Goal: Obtain resource: Download file/media

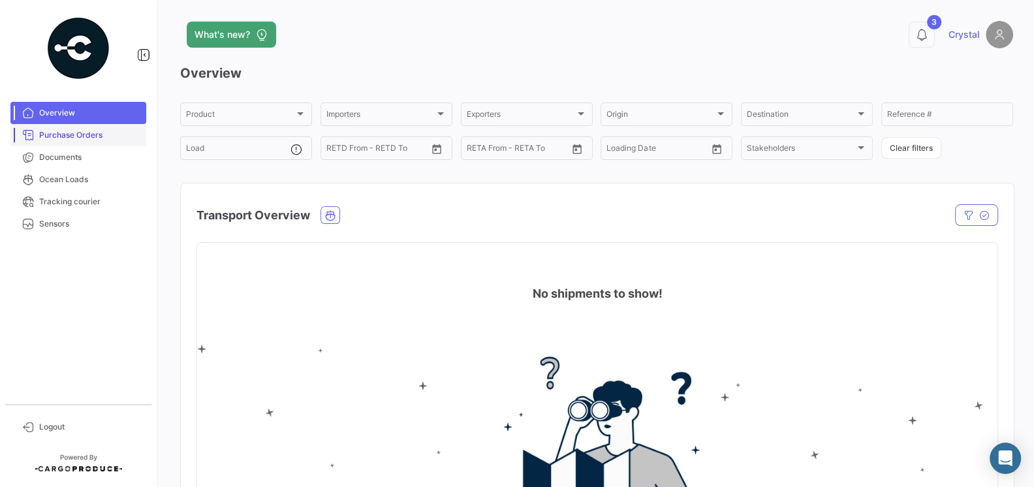
click at [76, 139] on span "Purchase Orders" at bounding box center [90, 135] width 102 height 12
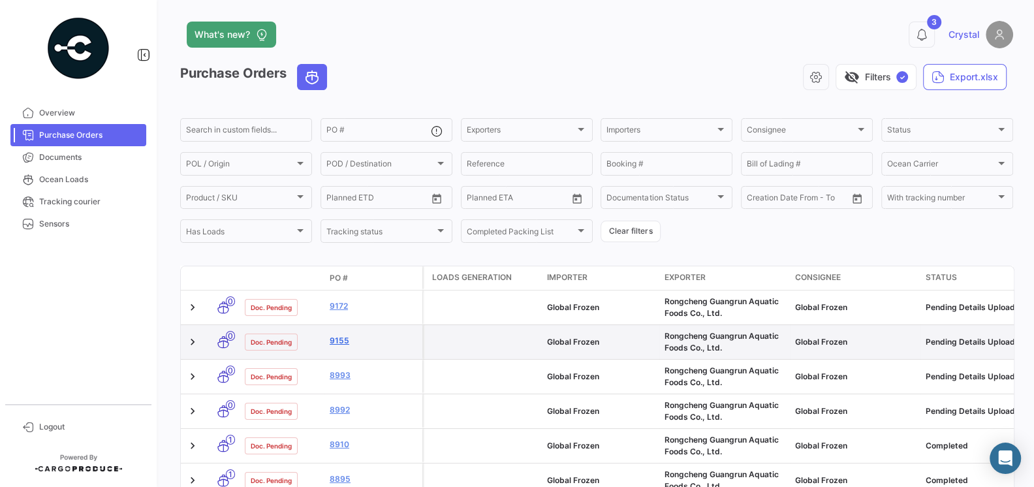
click at [341, 344] on link "9155" at bounding box center [373, 341] width 87 height 12
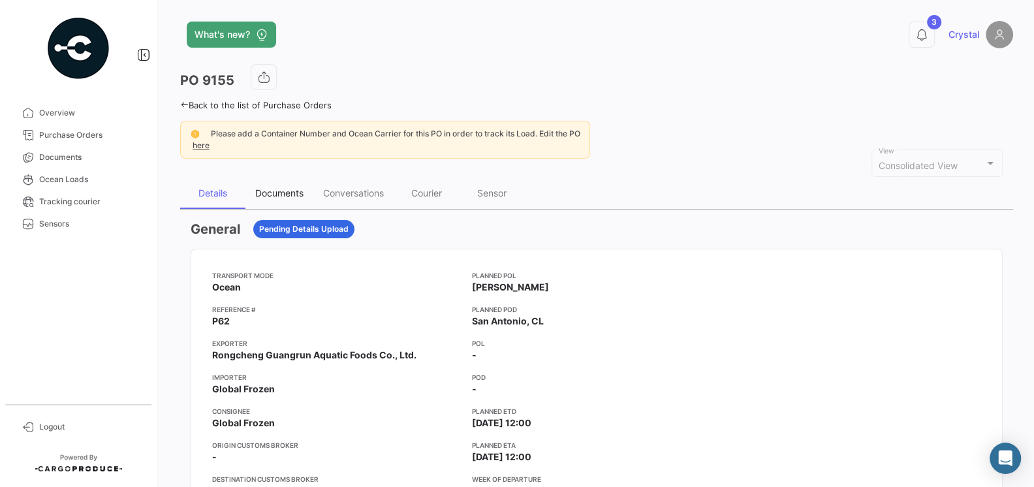
click at [281, 188] on div "Documents" at bounding box center [279, 192] width 48 height 11
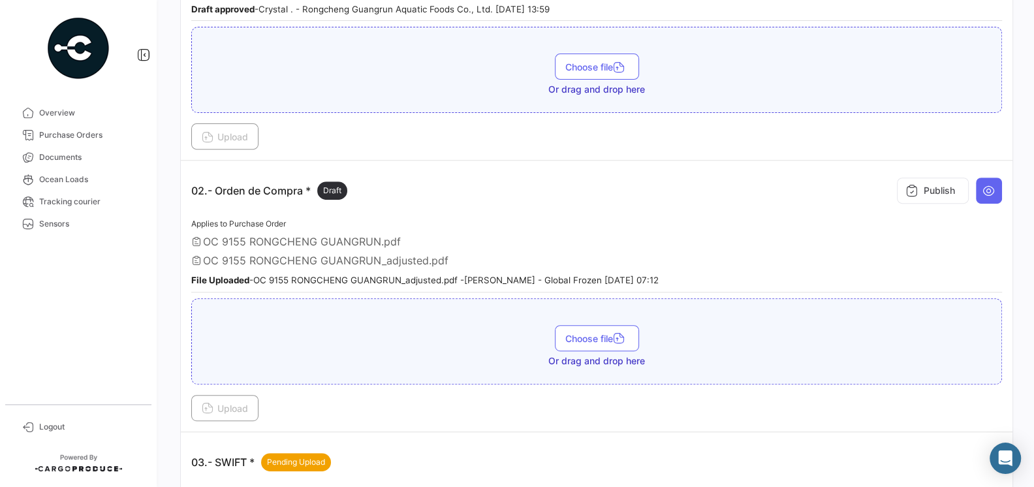
scroll to position [390, 0]
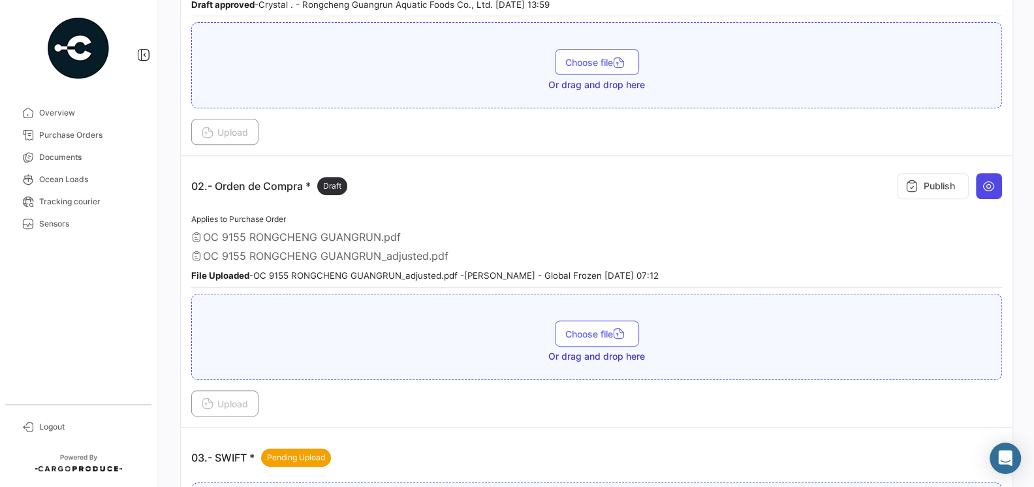
click at [994, 180] on icon at bounding box center [988, 185] width 13 height 13
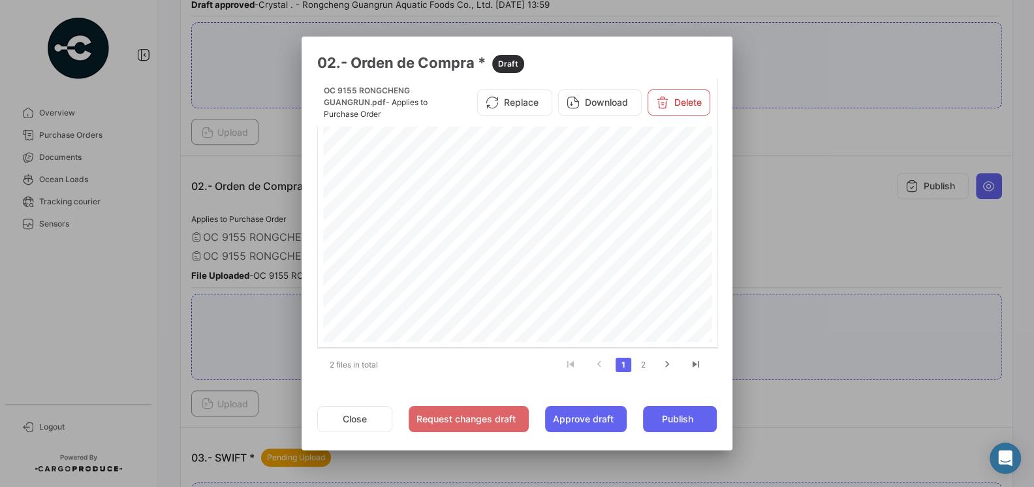
click at [811, 215] on div at bounding box center [517, 243] width 1034 height 487
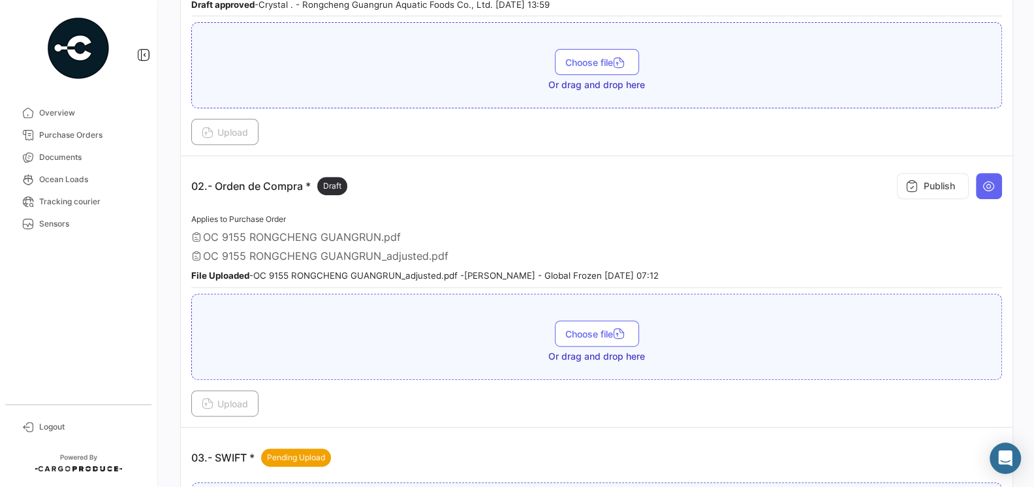
click at [364, 249] on span "OC 9155 RONGCHENG GUANGRUN_adjusted.pdf" at bounding box center [325, 255] width 245 height 13
click at [984, 179] on icon at bounding box center [988, 185] width 13 height 13
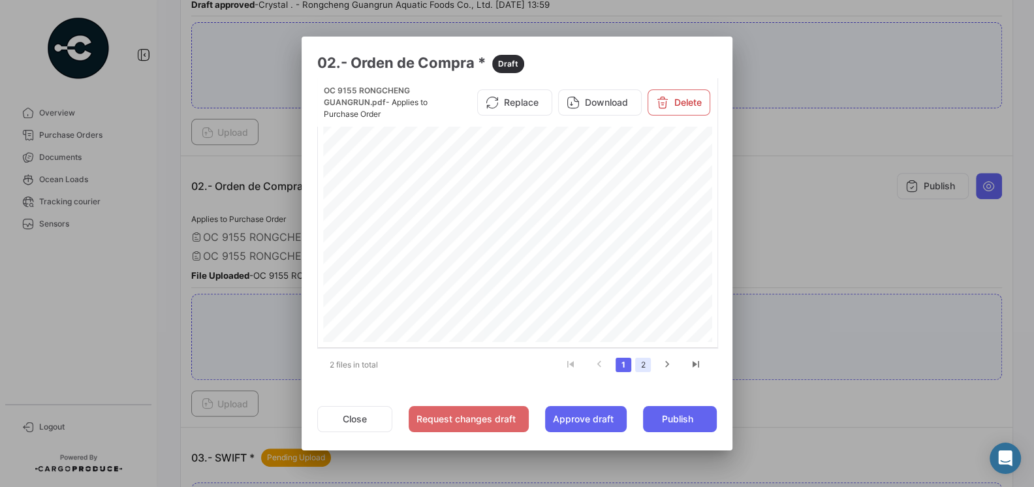
click at [642, 367] on link "2" at bounding box center [643, 365] width 16 height 14
click at [776, 222] on div at bounding box center [517, 243] width 1034 height 487
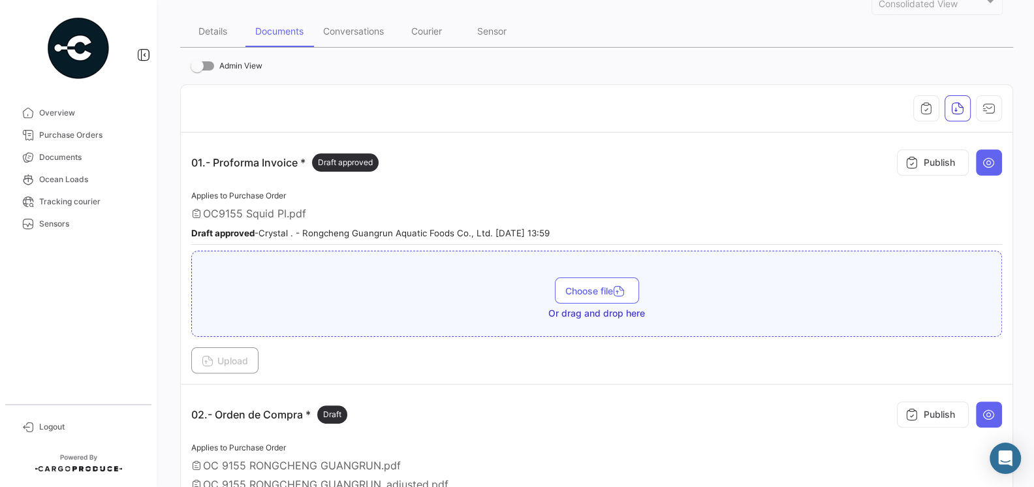
scroll to position [125, 0]
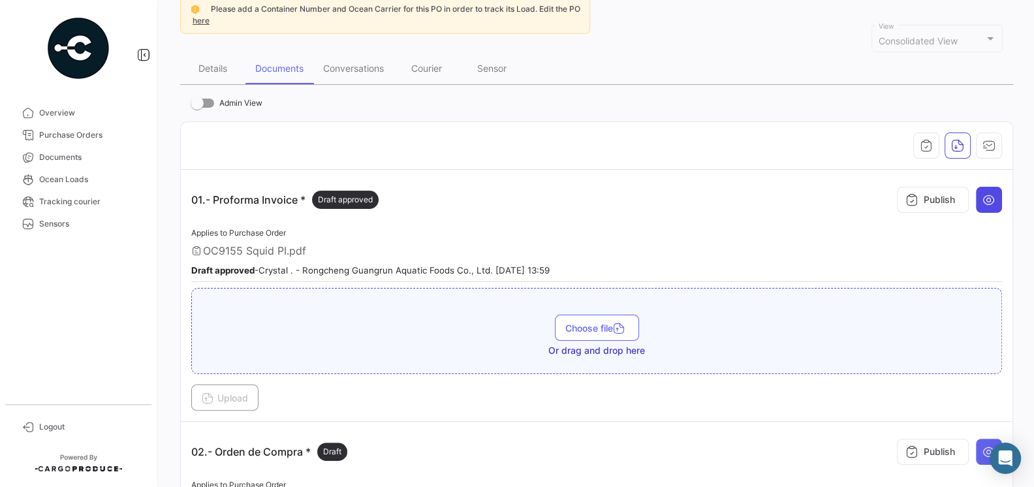
click at [993, 198] on icon at bounding box center [988, 199] width 13 height 13
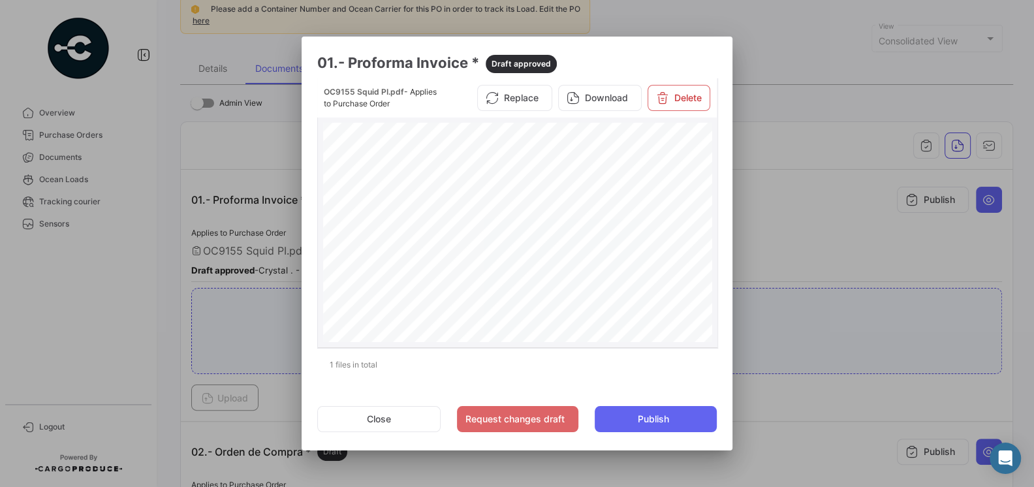
scroll to position [338, 0]
click at [380, 424] on button "Close" at bounding box center [378, 419] width 123 height 26
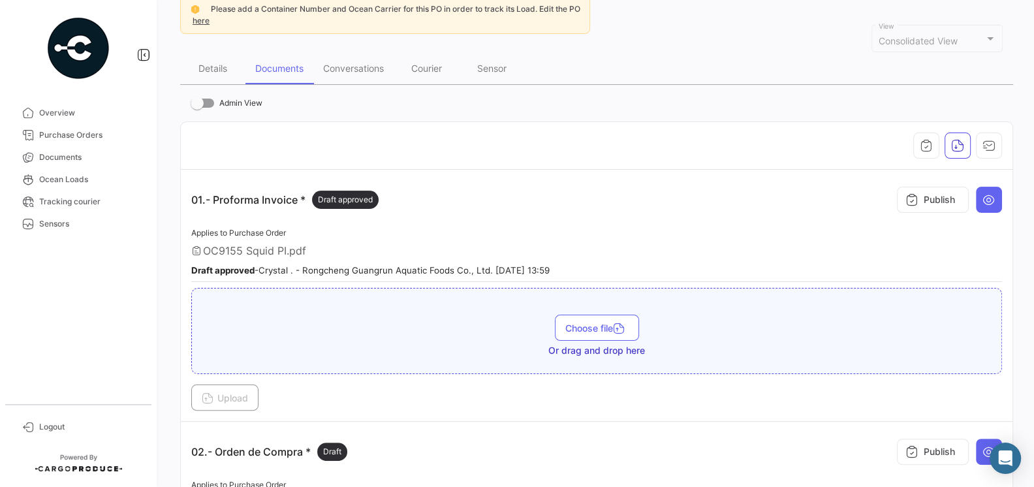
click at [467, 244] on div "OC9155 Squid PI.pdf" at bounding box center [596, 250] width 811 height 13
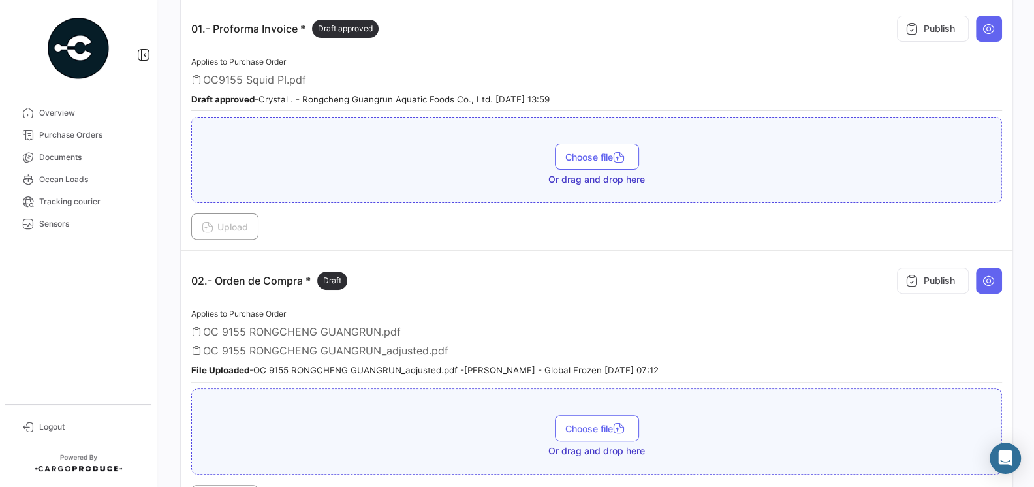
scroll to position [350, 0]
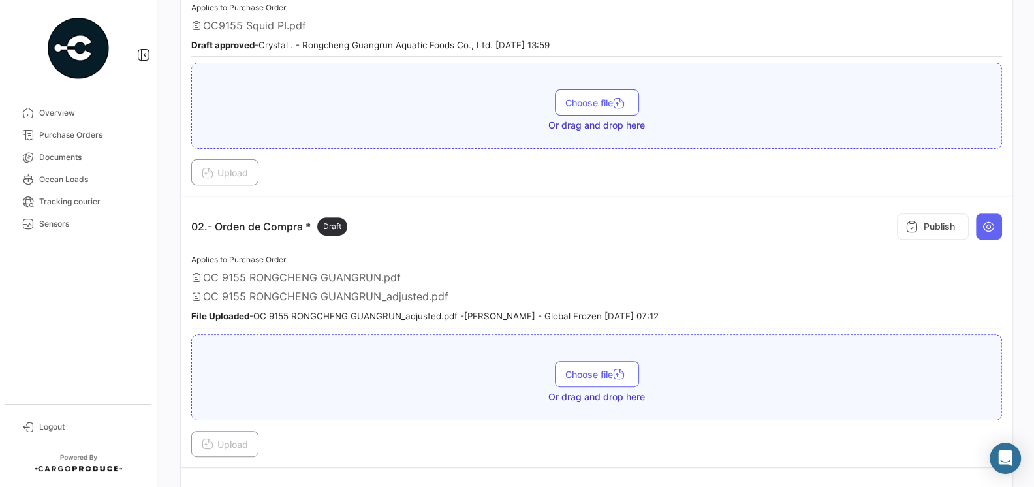
click at [467, 241] on app-document-grouped "02.- Orden de Compra * Draft Publish Applies to Purchase Order OC 9155 RONGCHEN…" at bounding box center [596, 331] width 811 height 249
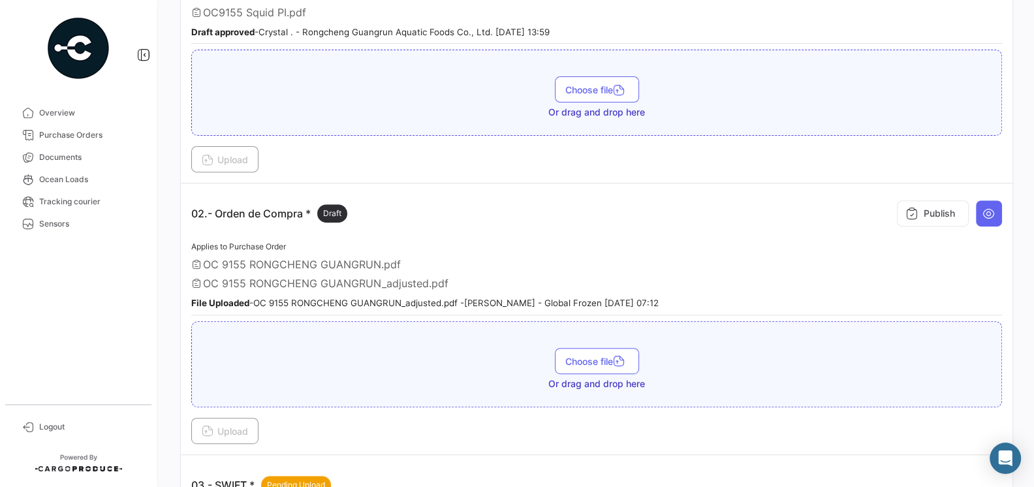
scroll to position [393, 0]
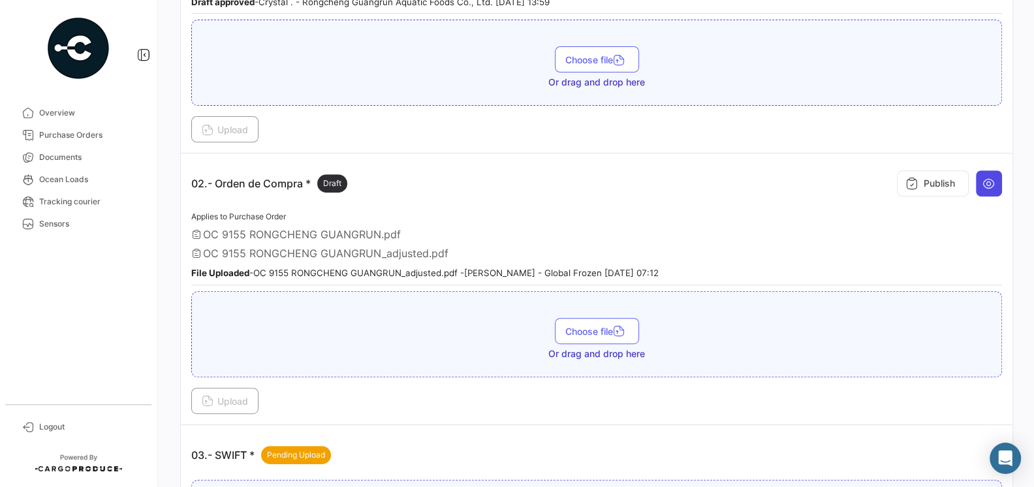
click at [998, 178] on button at bounding box center [989, 183] width 26 height 26
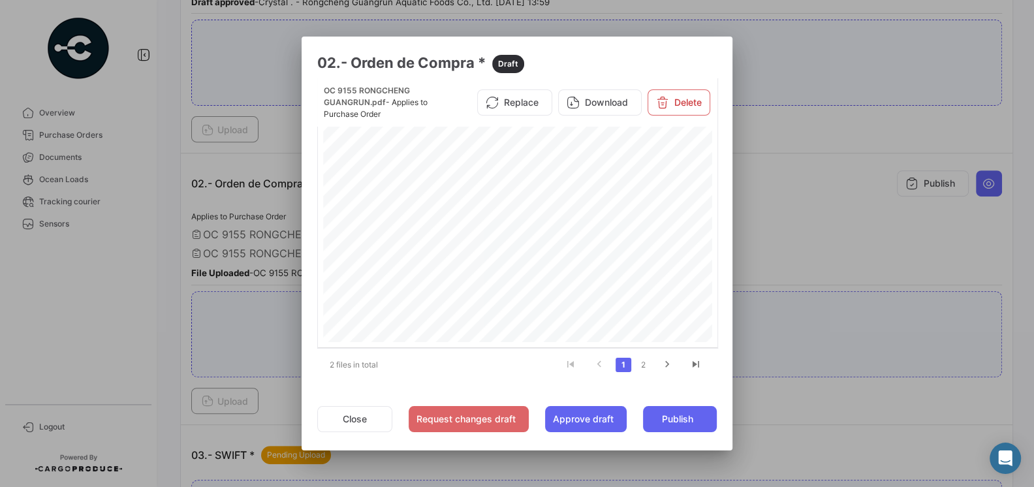
scroll to position [36, 0]
click at [378, 419] on button "Close" at bounding box center [354, 419] width 75 height 26
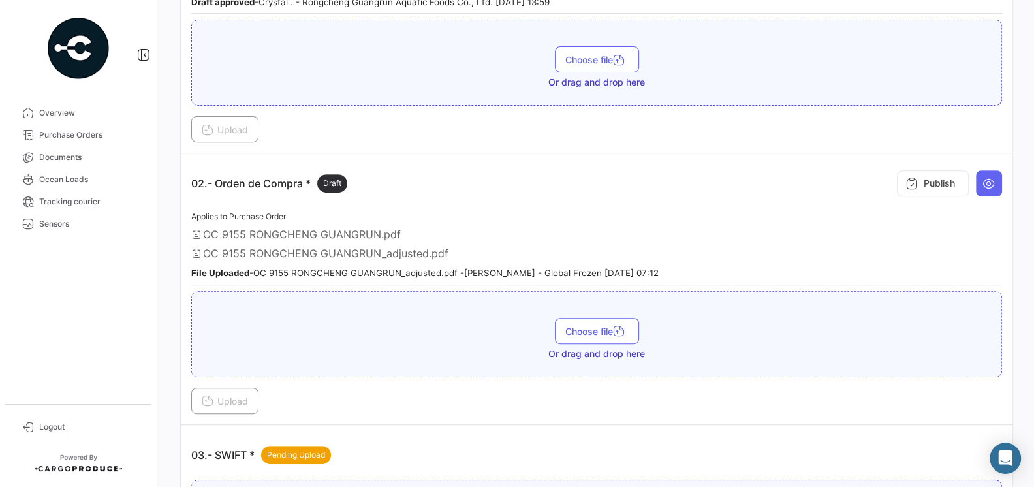
click at [386, 249] on span "OC 9155 RONGCHENG GUANGRUN_adjusted.pdf" at bounding box center [325, 253] width 245 height 13
click at [995, 178] on button at bounding box center [989, 183] width 26 height 26
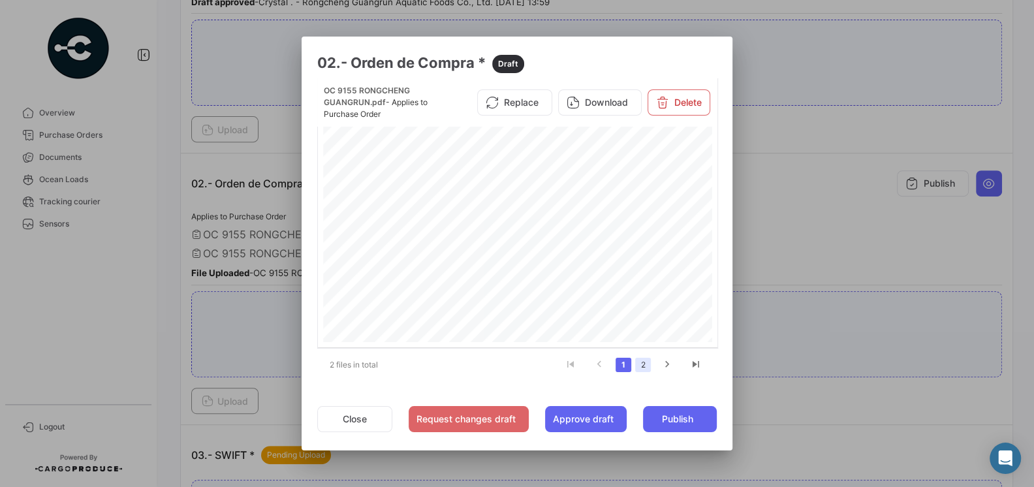
click at [641, 367] on link "2" at bounding box center [643, 365] width 16 height 14
click at [592, 108] on button "Download" at bounding box center [600, 102] width 84 height 26
click at [775, 204] on div at bounding box center [517, 243] width 1034 height 487
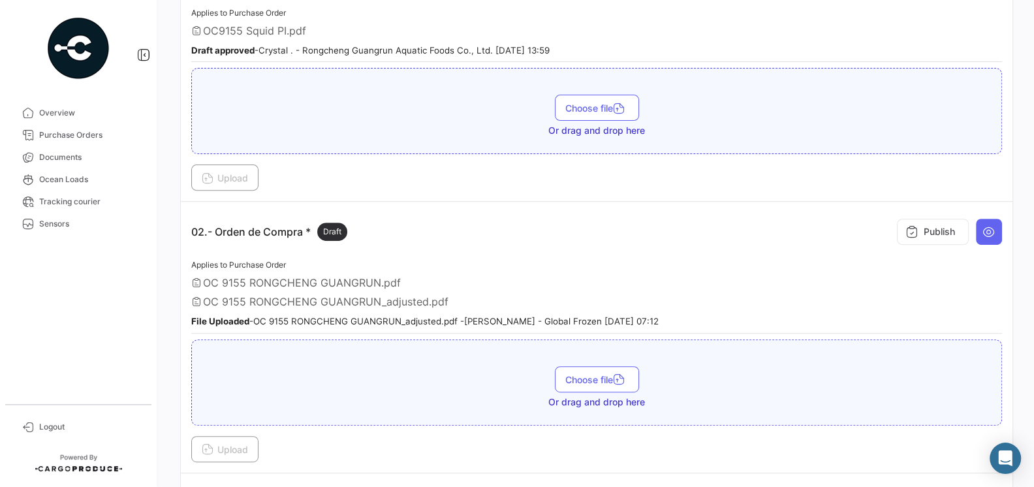
scroll to position [246, 0]
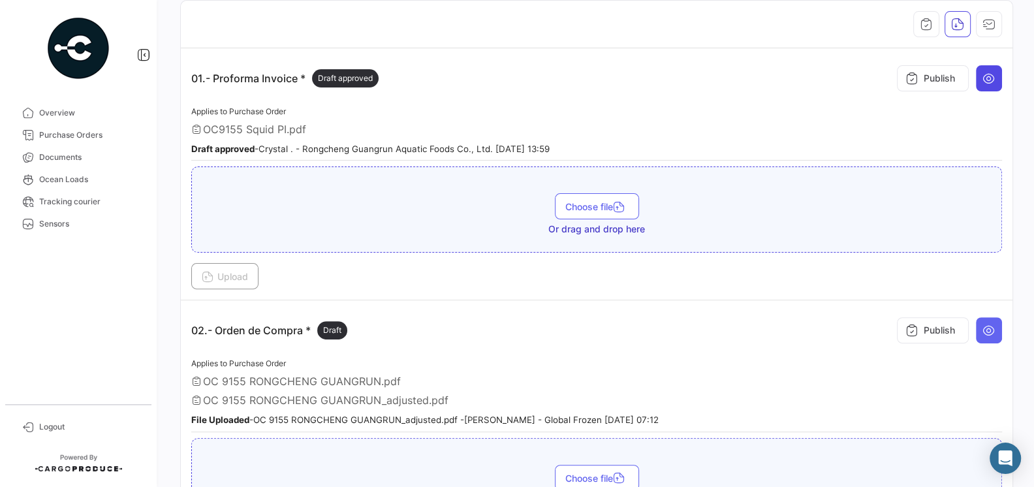
click at [988, 86] on button at bounding box center [989, 78] width 26 height 26
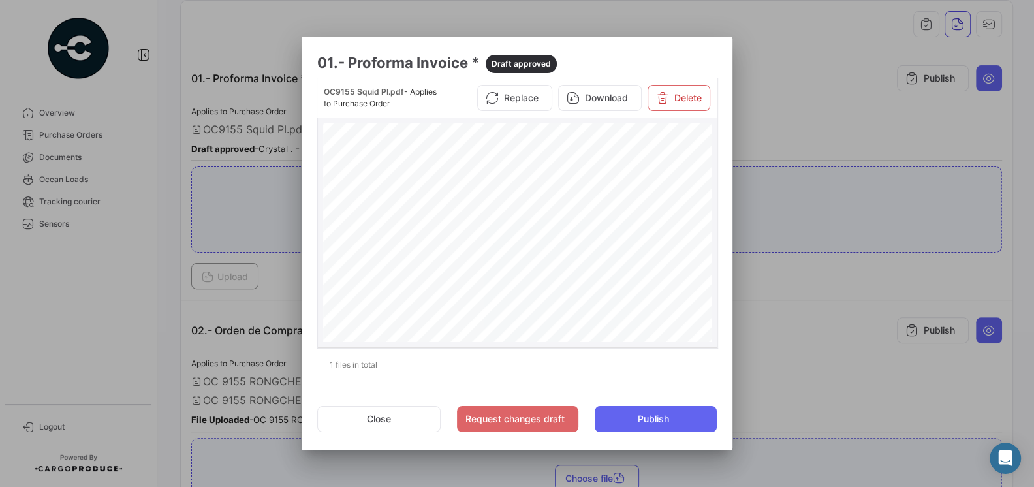
scroll to position [193, 0]
click at [384, 414] on button "Close" at bounding box center [378, 419] width 123 height 26
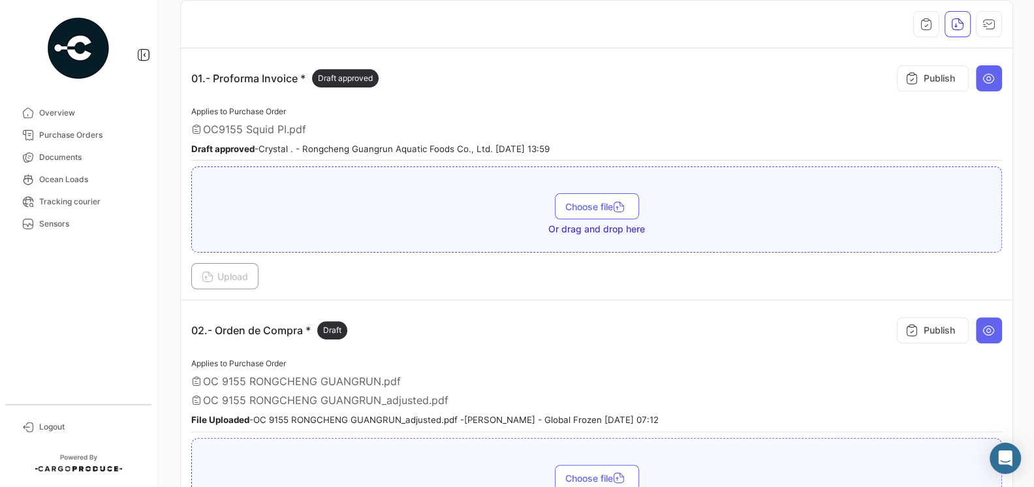
click at [439, 323] on div "02.- Orden de Compra * Draft Publish" at bounding box center [596, 330] width 811 height 39
click at [989, 324] on icon at bounding box center [988, 330] width 13 height 13
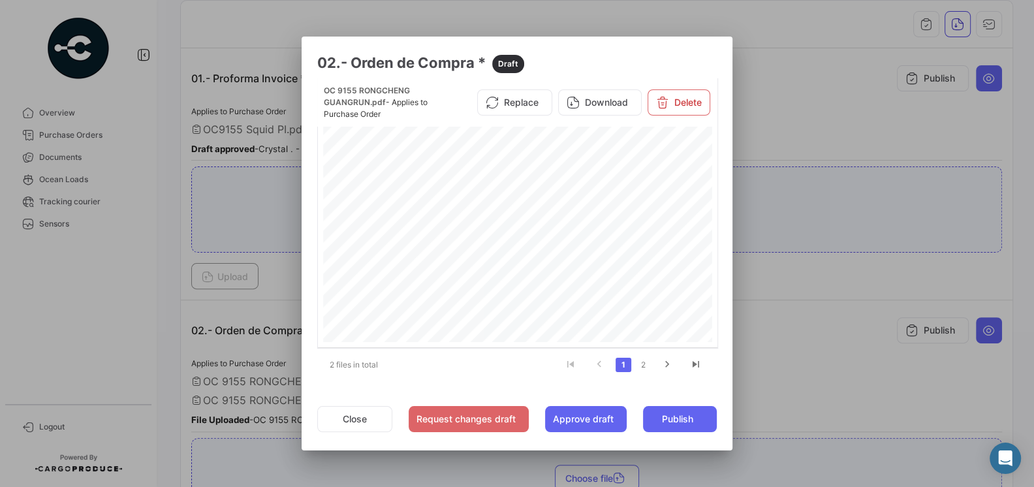
click at [213, 325] on div at bounding box center [517, 243] width 1034 height 487
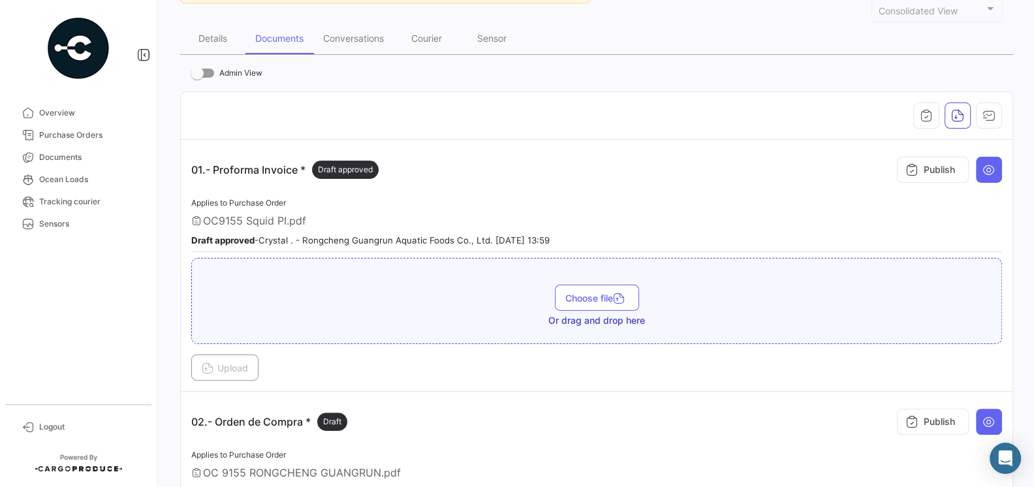
scroll to position [0, 0]
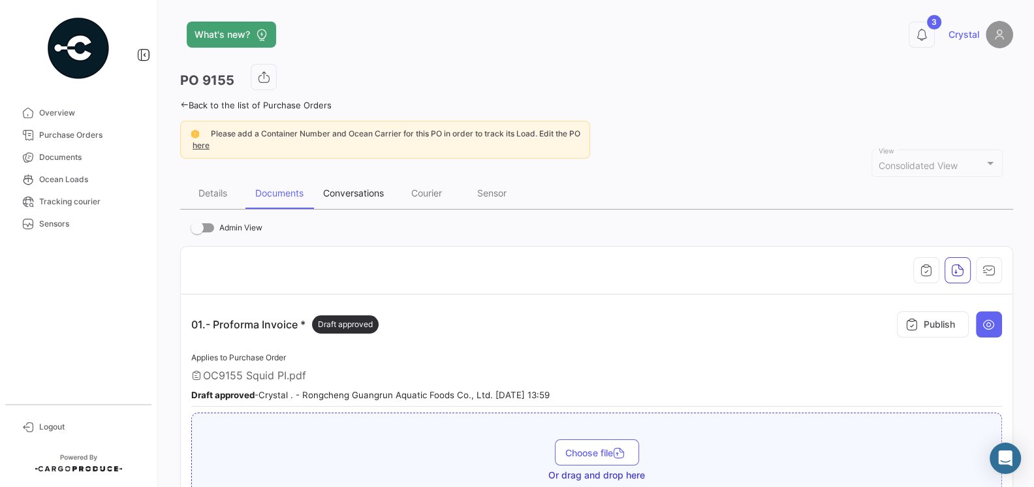
click at [351, 184] on div "Conversations" at bounding box center [353, 193] width 80 height 31
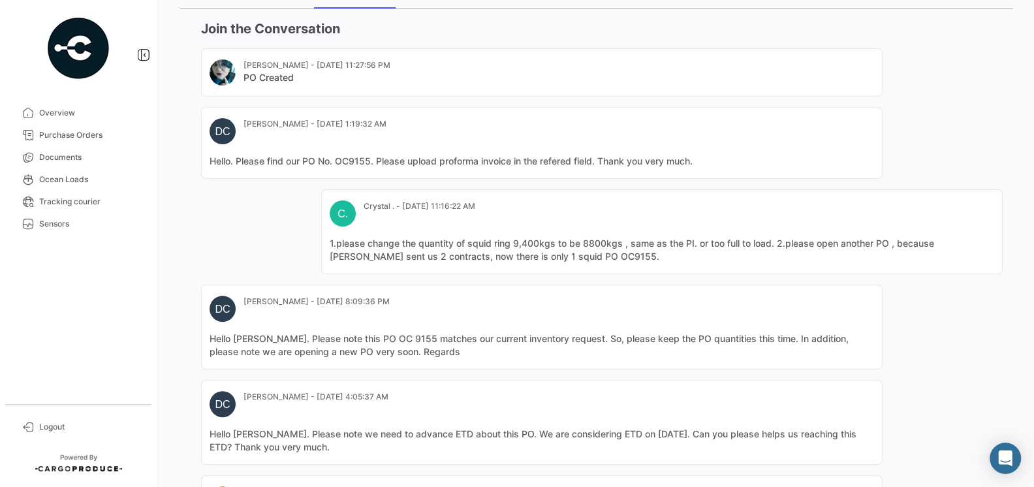
scroll to position [623, 0]
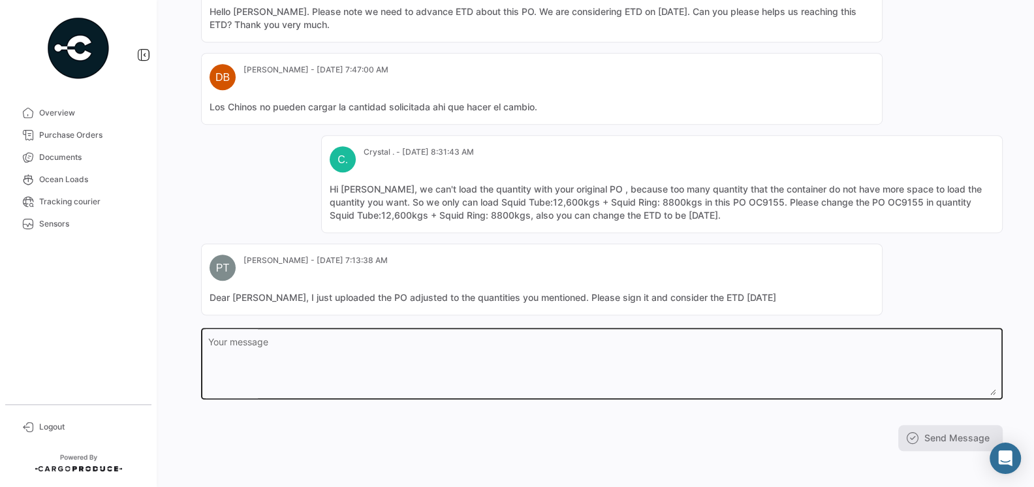
click at [711, 354] on textarea "Your message" at bounding box center [602, 365] width 788 height 57
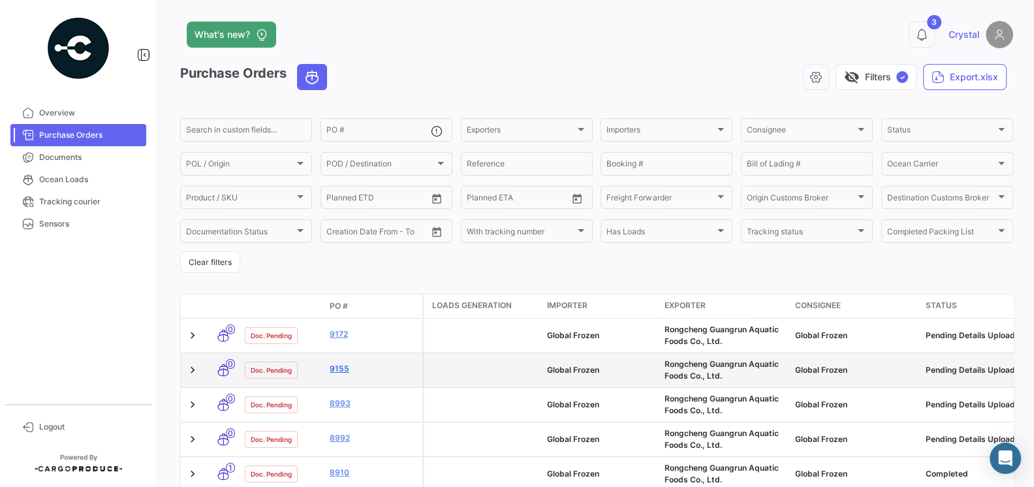
click at [339, 366] on link "9155" at bounding box center [373, 369] width 87 height 12
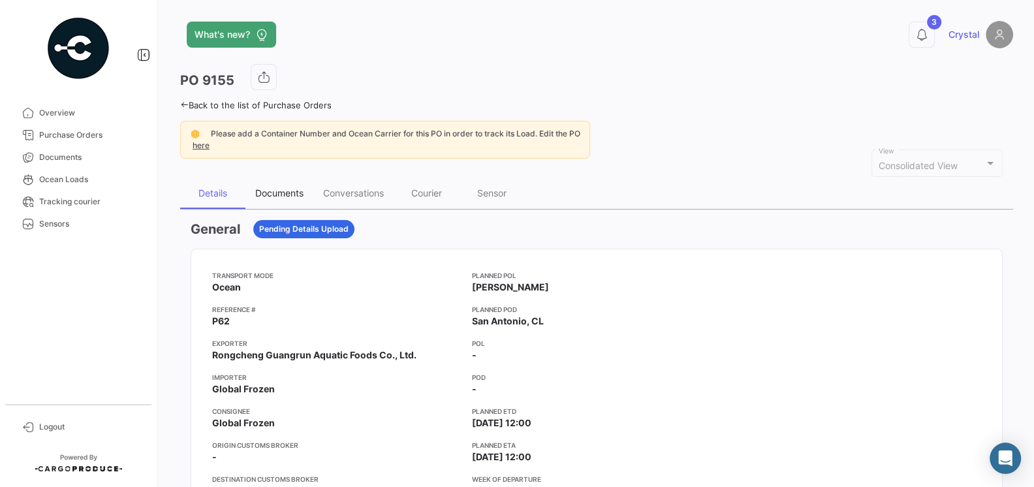
click at [293, 195] on div "Documents" at bounding box center [279, 192] width 48 height 11
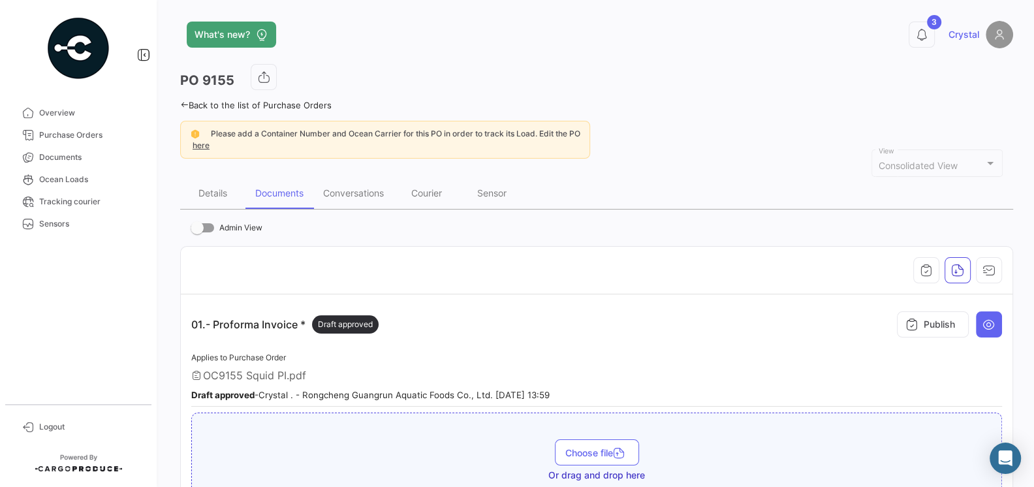
scroll to position [18, 0]
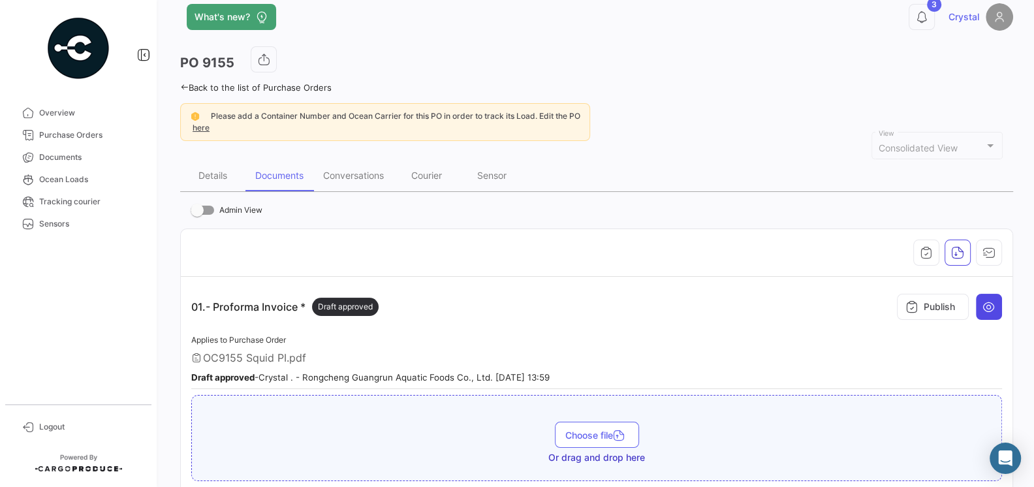
click at [1001, 307] on button at bounding box center [989, 307] width 26 height 26
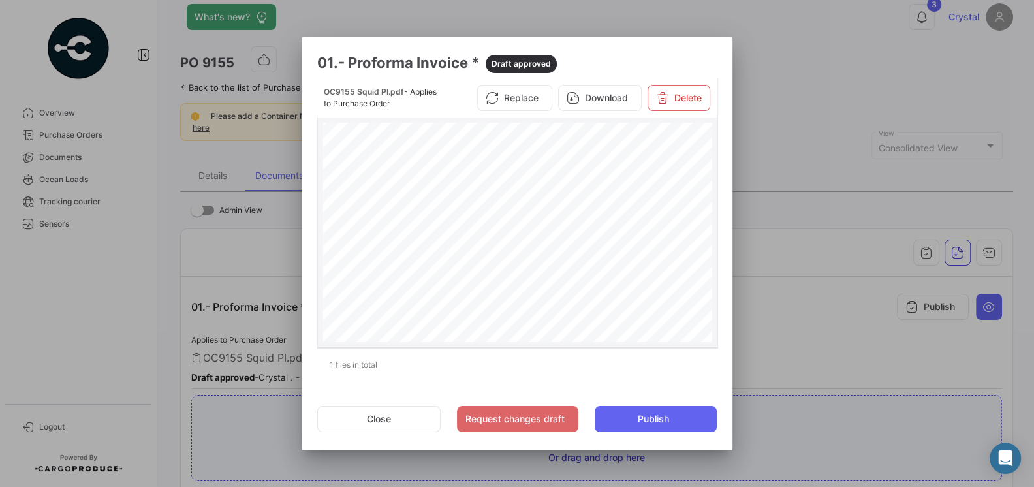
scroll to position [310, 0]
click at [393, 426] on button "Close" at bounding box center [378, 419] width 123 height 26
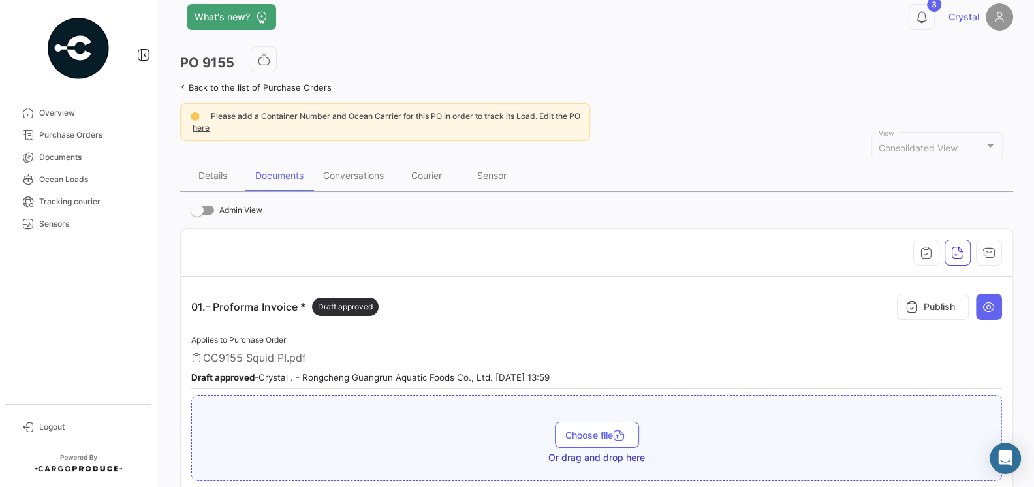
click at [506, 354] on div "OC9155 Squid PI.pdf" at bounding box center [596, 357] width 811 height 13
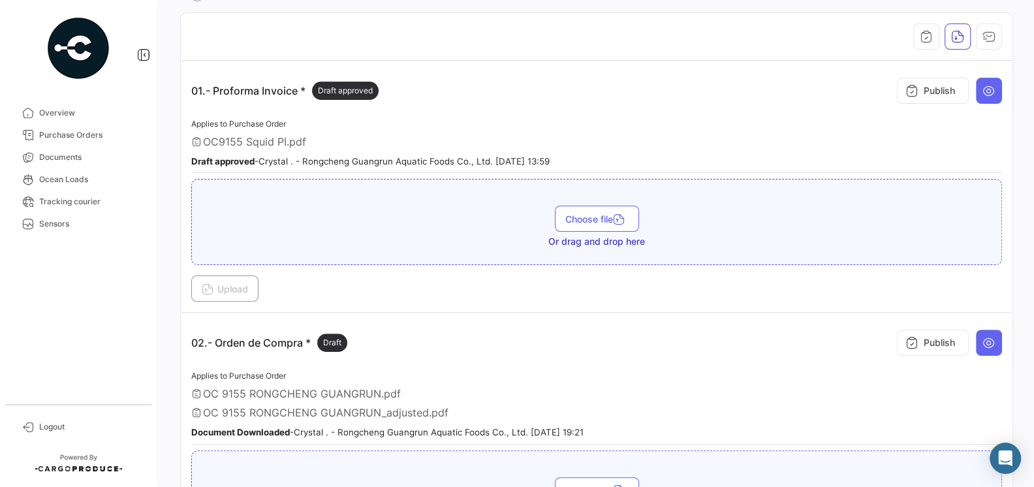
scroll to position [470, 0]
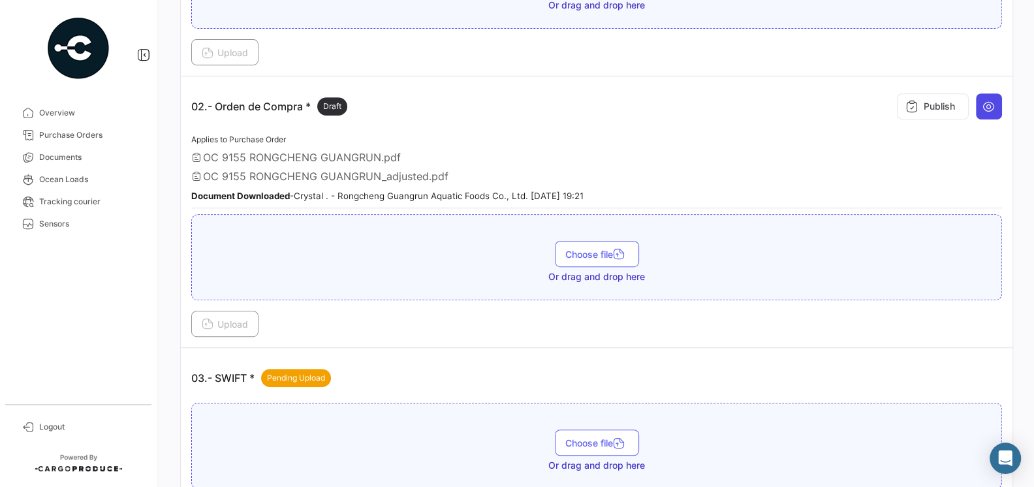
click at [986, 106] on icon at bounding box center [988, 106] width 13 height 13
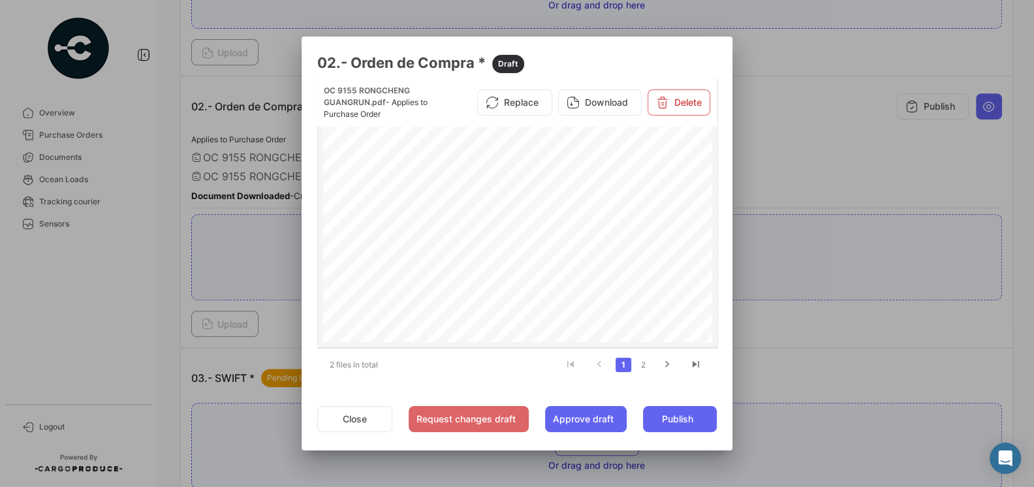
scroll to position [34, 0]
click at [670, 105] on button "Delete" at bounding box center [678, 102] width 63 height 26
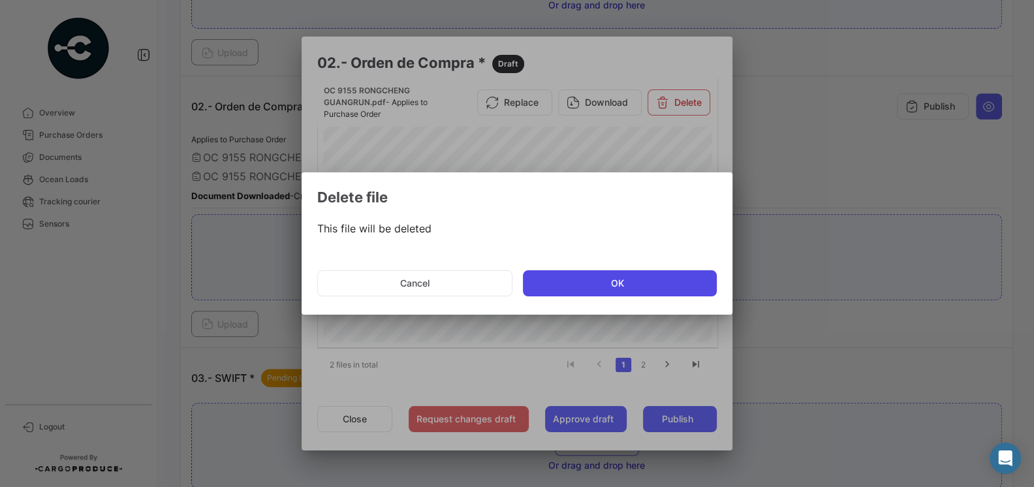
click at [602, 292] on button "OK" at bounding box center [620, 283] width 194 height 26
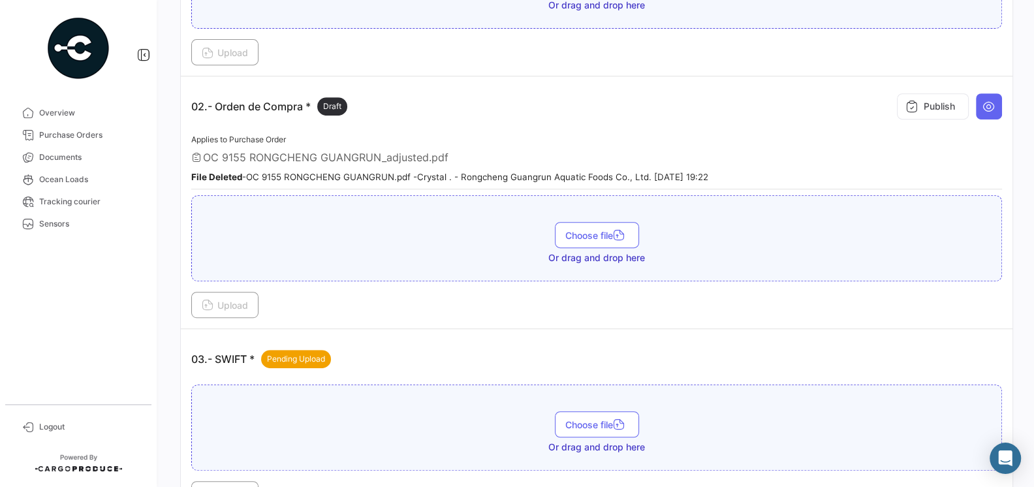
click at [478, 151] on div "OC 9155 RONGCHENG GUANGRUN_adjusted.pdf" at bounding box center [596, 157] width 811 height 13
click at [458, 95] on div "02.- Orden de Compra * Draft Publish" at bounding box center [596, 106] width 811 height 39
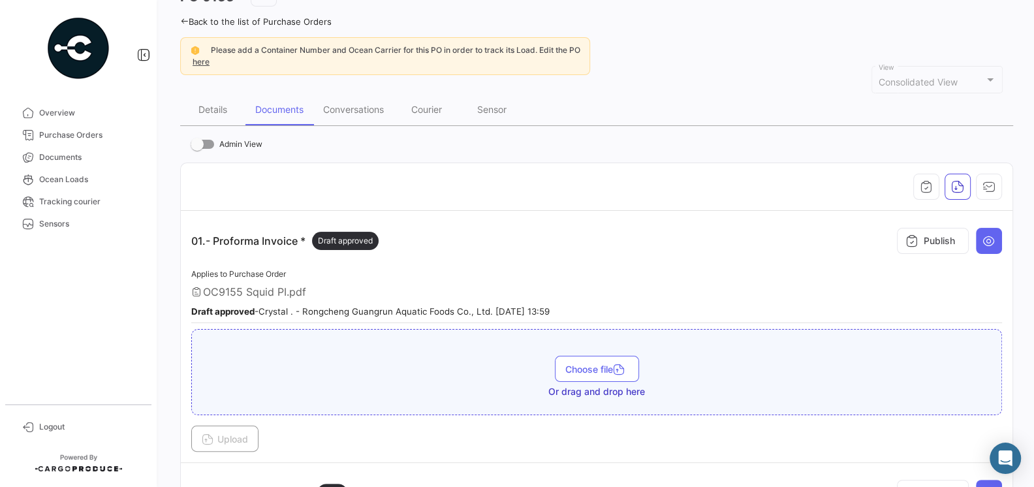
scroll to position [0, 0]
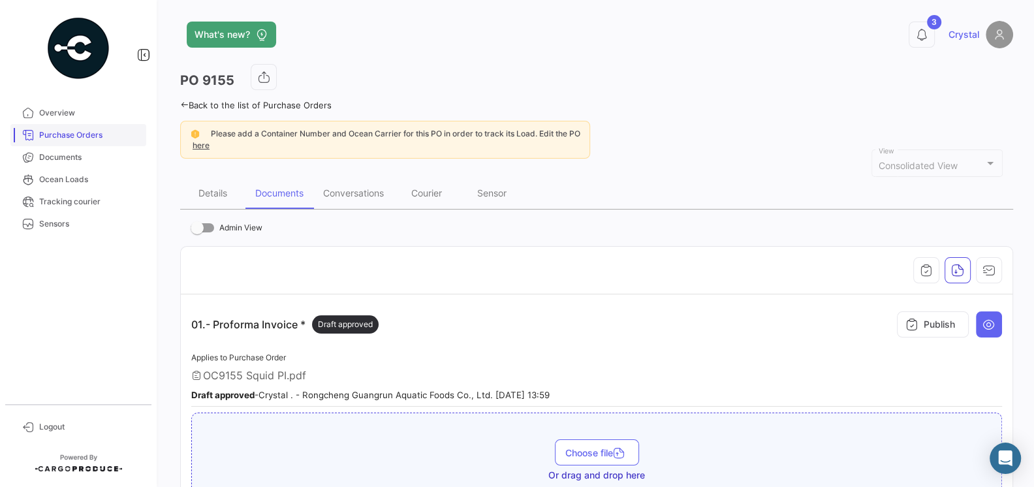
click at [89, 140] on span "Purchase Orders" at bounding box center [90, 135] width 102 height 12
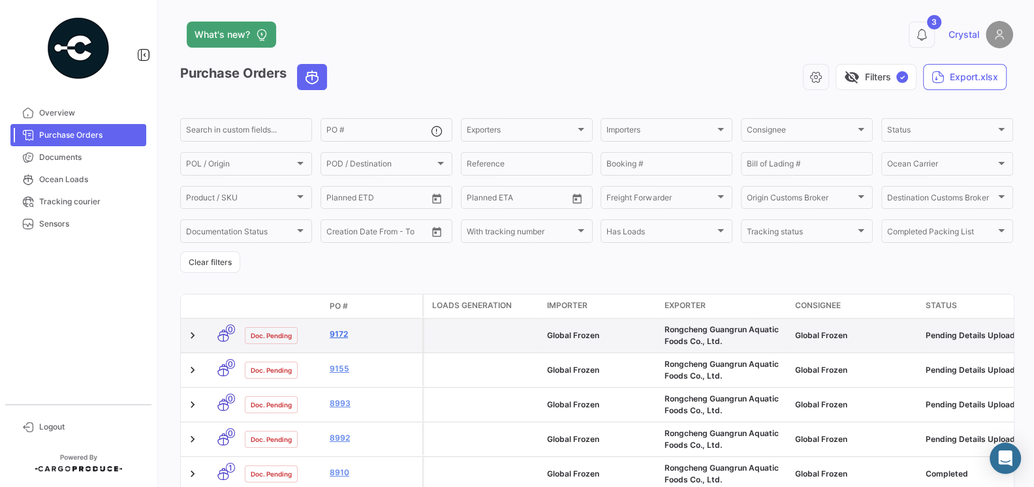
click at [341, 331] on link "9172" at bounding box center [373, 334] width 87 height 12
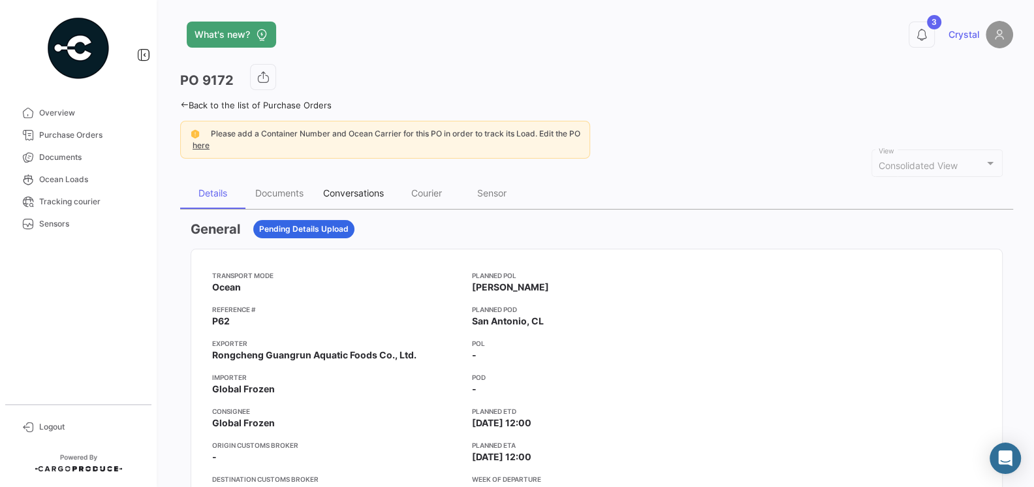
click at [351, 188] on div "Conversations" at bounding box center [353, 192] width 61 height 11
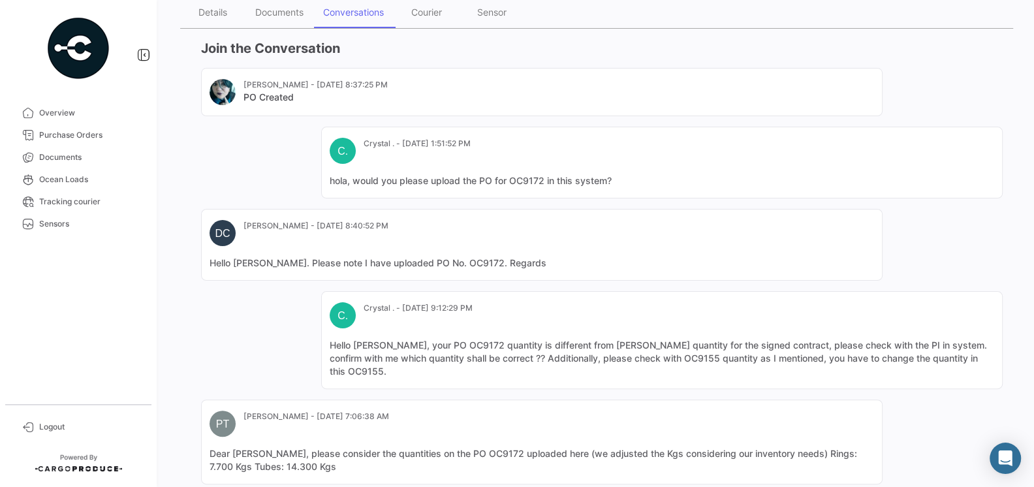
scroll to position [351, 0]
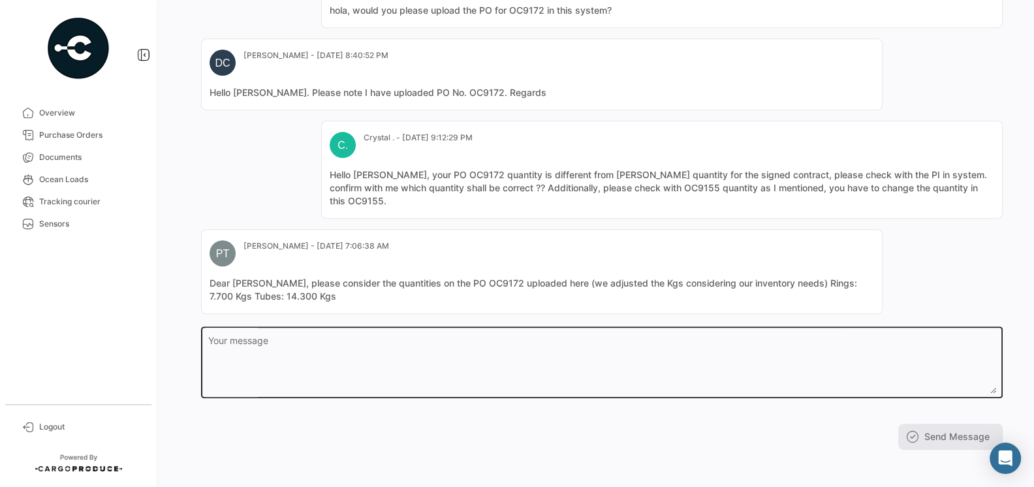
click at [655, 349] on textarea "Your message" at bounding box center [602, 364] width 788 height 57
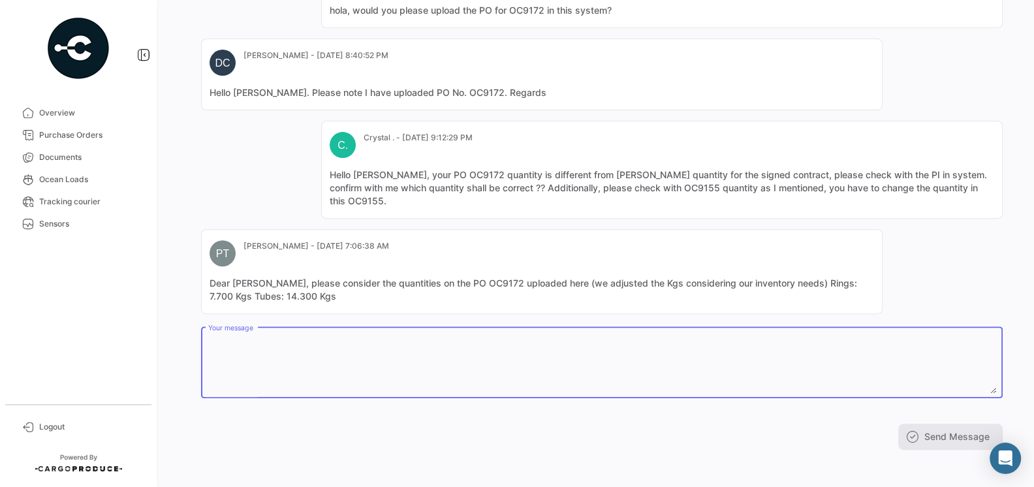
click at [230, 176] on div "[PERSON_NAME] - [DATE] 8:37:25 PM PO Created C. Crystal . - [DATE] 1:51:52 PM h…" at bounding box center [602, 106] width 802 height 416
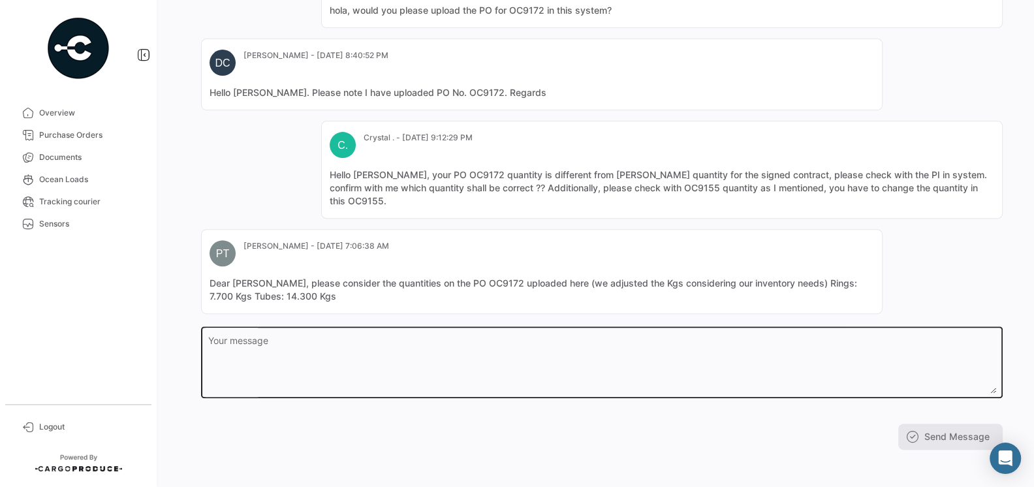
click at [311, 347] on textarea "Your message" at bounding box center [602, 364] width 788 height 57
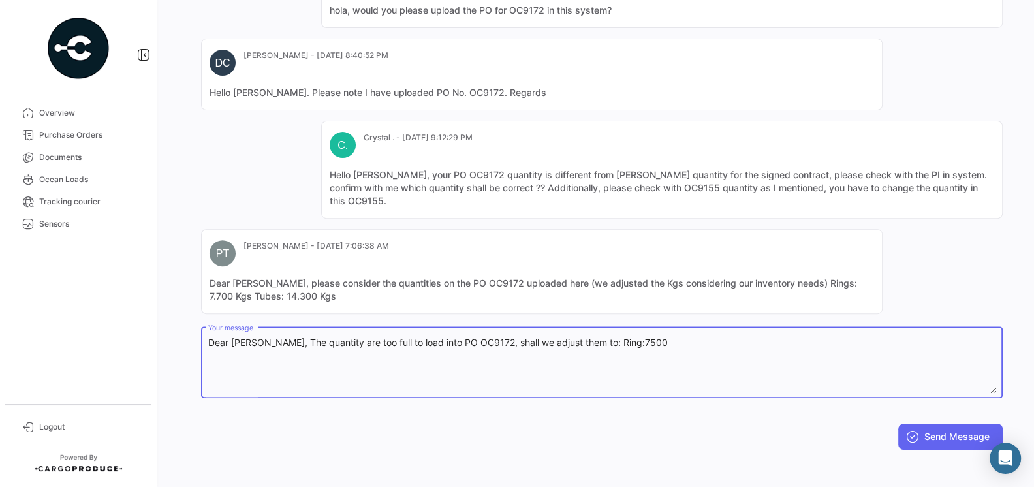
click at [651, 340] on textarea "Dear [PERSON_NAME], The quantity are too full to load into PO OC9172, shall we …" at bounding box center [602, 364] width 788 height 57
click at [683, 336] on textarea "Dear [PERSON_NAME], The quantity are too full to load into PO OC9172, shall we …" at bounding box center [602, 364] width 788 height 57
click at [640, 337] on textarea "Dear [PERSON_NAME], The quantity are too full to load into PO OC9172, shall we …" at bounding box center [602, 364] width 788 height 57
click at [724, 338] on textarea "Dear [PERSON_NAME], The quantity are too full to load into PO OC9172, shall we …" at bounding box center [602, 364] width 788 height 57
click at [741, 339] on textarea "Dear [PERSON_NAME], The quantity are too full to load into PO OC9172, shall we …" at bounding box center [602, 364] width 788 height 57
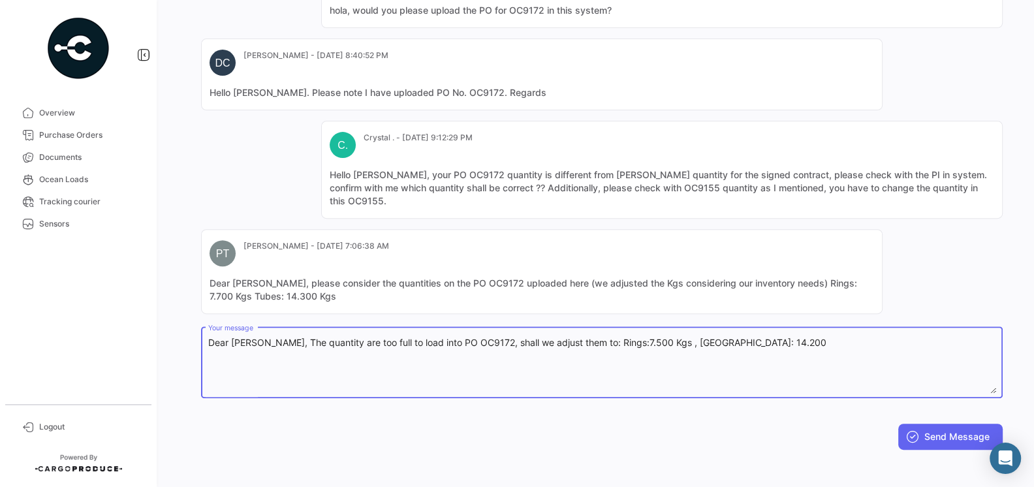
click at [775, 341] on textarea "Dear [PERSON_NAME], The quantity are too full to load into PO OC9172, shall we …" at bounding box center [602, 364] width 788 height 57
type textarea "Dear [PERSON_NAME], The quantity are too full to load into PO OC9172, shall we …"
click at [903, 436] on button "Send Message" at bounding box center [950, 437] width 104 height 26
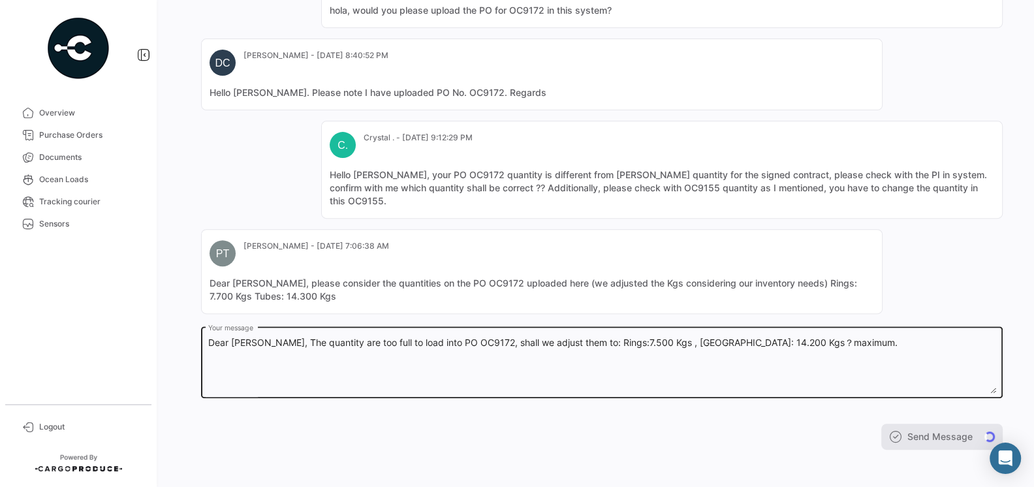
click at [820, 377] on textarea "Dear [PERSON_NAME], The quantity are too full to load into PO OC9172, shall we …" at bounding box center [602, 364] width 788 height 57
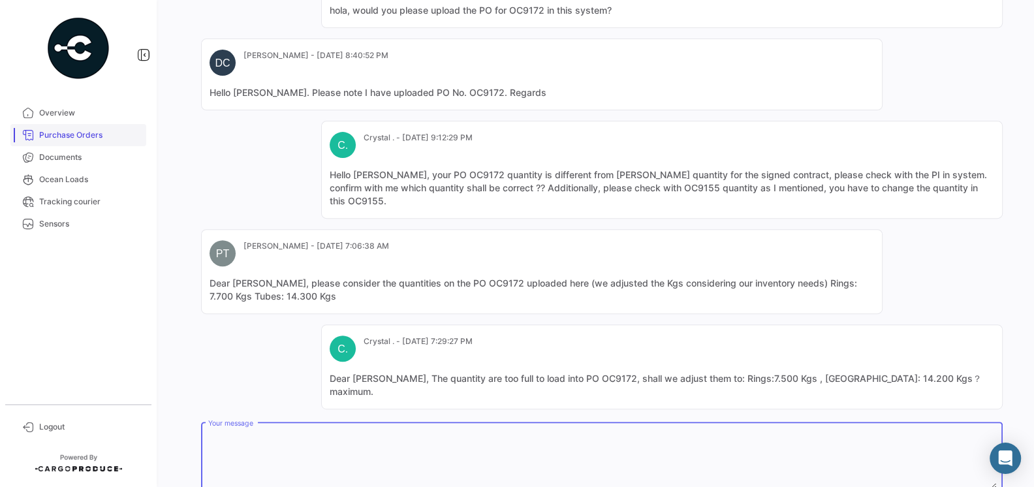
click at [75, 138] on span "Purchase Orders" at bounding box center [90, 135] width 102 height 12
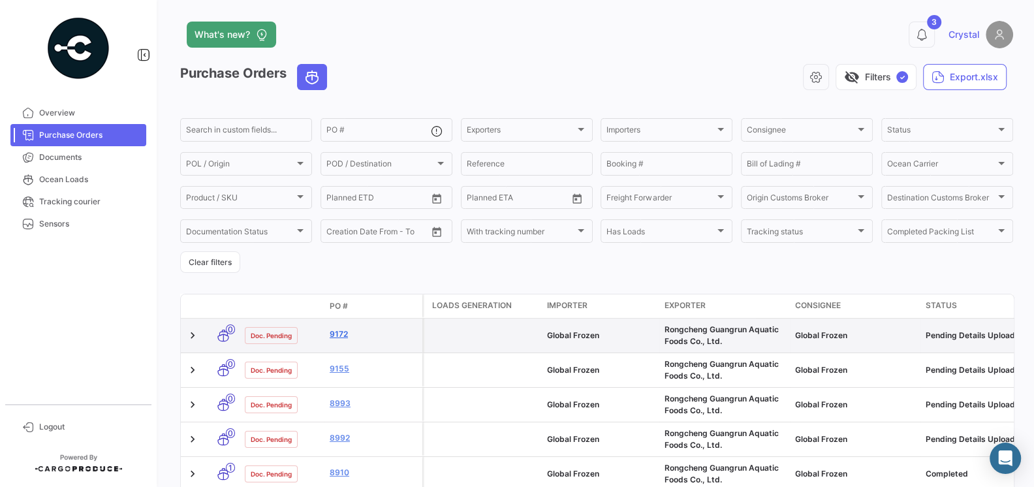
click at [338, 337] on link "9172" at bounding box center [373, 334] width 87 height 12
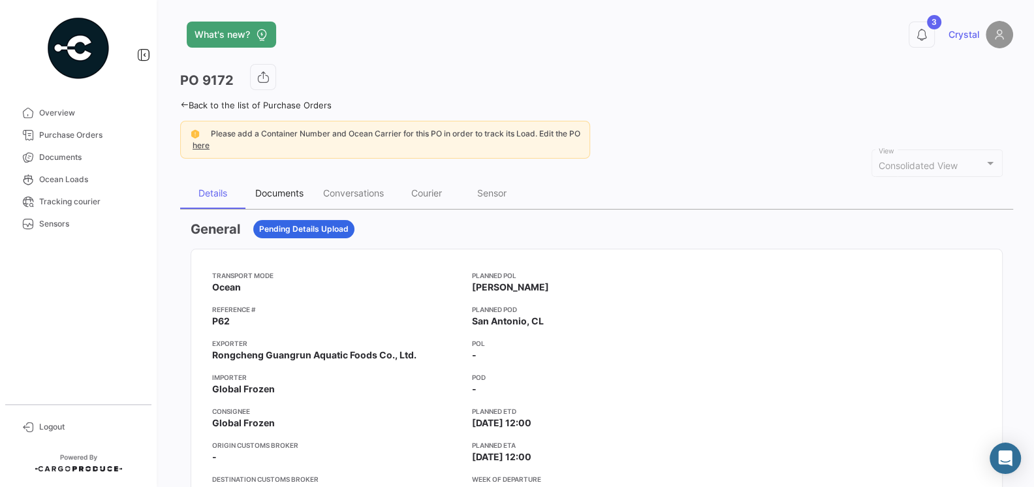
click at [275, 193] on div "Documents" at bounding box center [279, 192] width 48 height 11
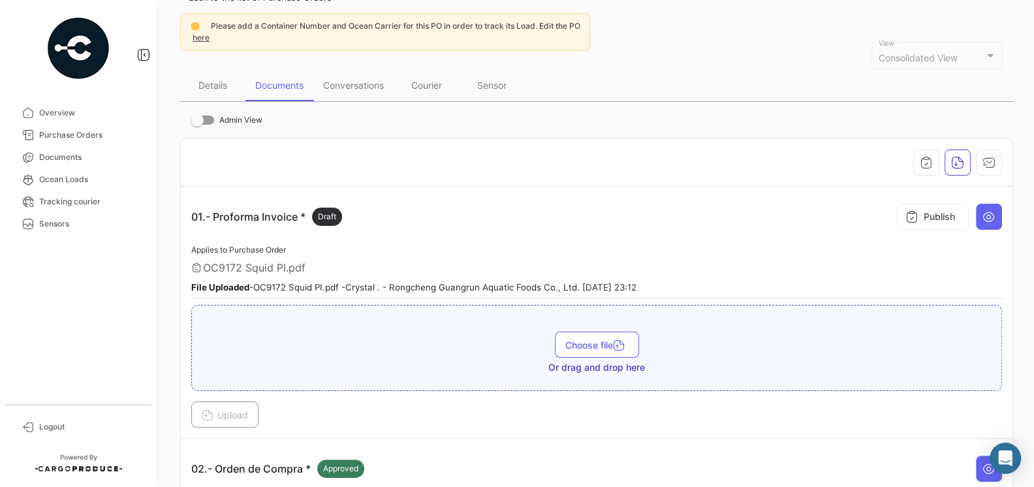
scroll to position [225, 0]
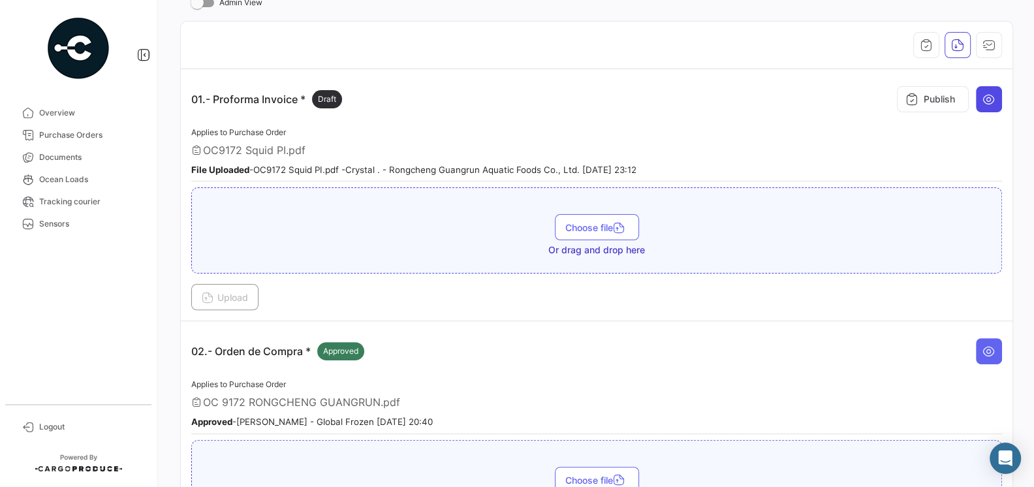
click at [987, 101] on icon at bounding box center [988, 99] width 13 height 13
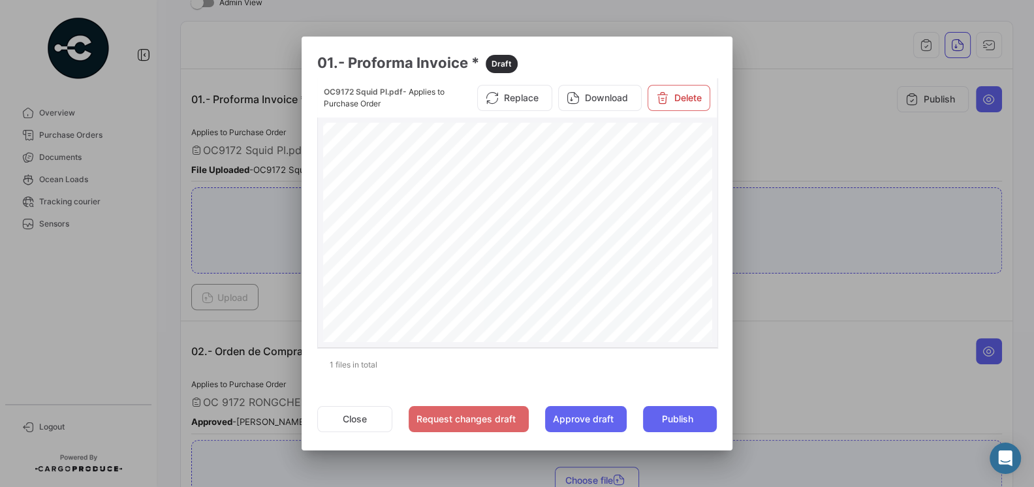
scroll to position [106, 0]
click at [803, 353] on div at bounding box center [517, 243] width 1034 height 487
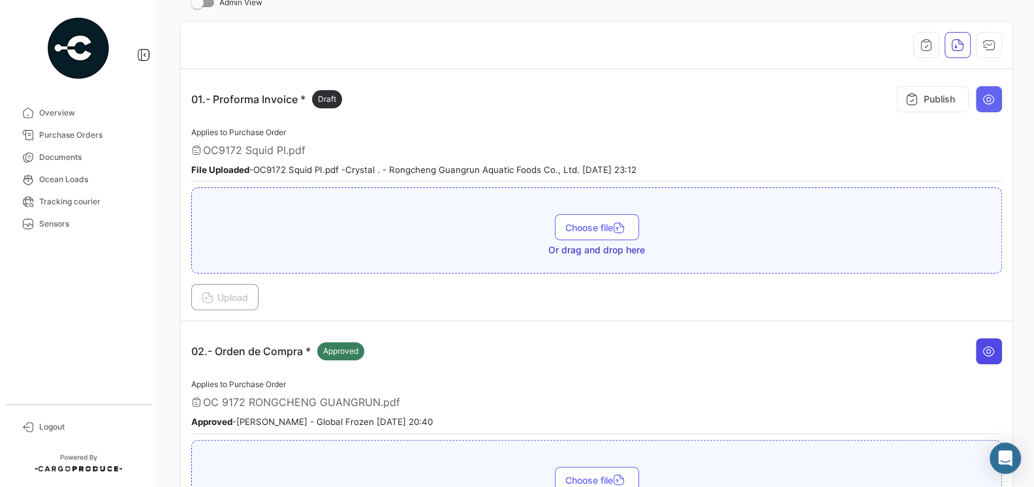
click at [991, 350] on icon at bounding box center [988, 351] width 13 height 13
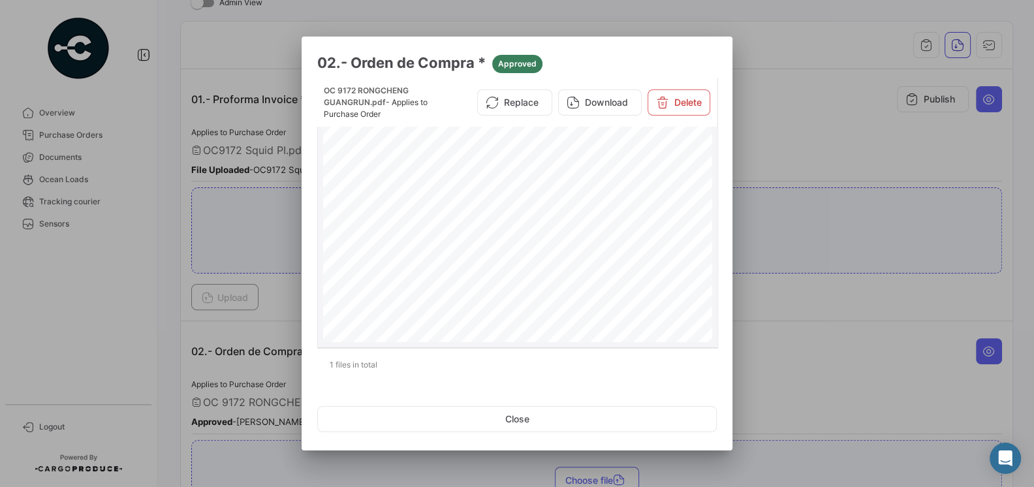
click at [640, 284] on span "Page 1" at bounding box center [657, 286] width 35 height 5
click at [746, 331] on div at bounding box center [517, 243] width 1034 height 487
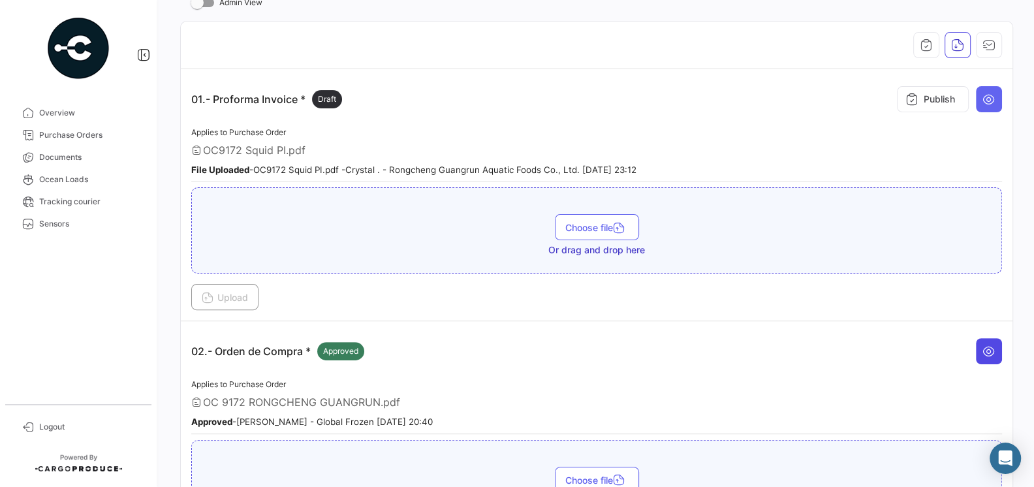
click at [989, 350] on icon at bounding box center [988, 351] width 13 height 13
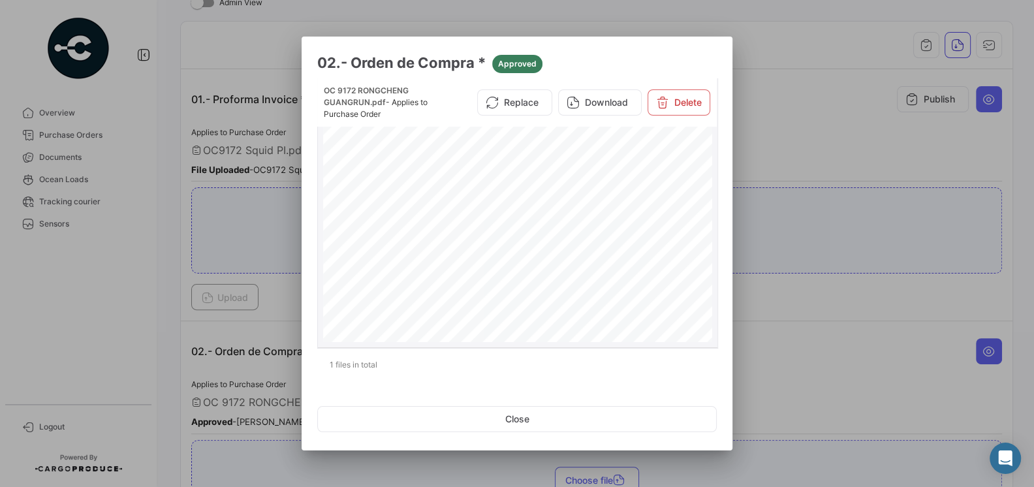
scroll to position [345, 0]
click at [507, 416] on button "Close" at bounding box center [516, 419] width 399 height 26
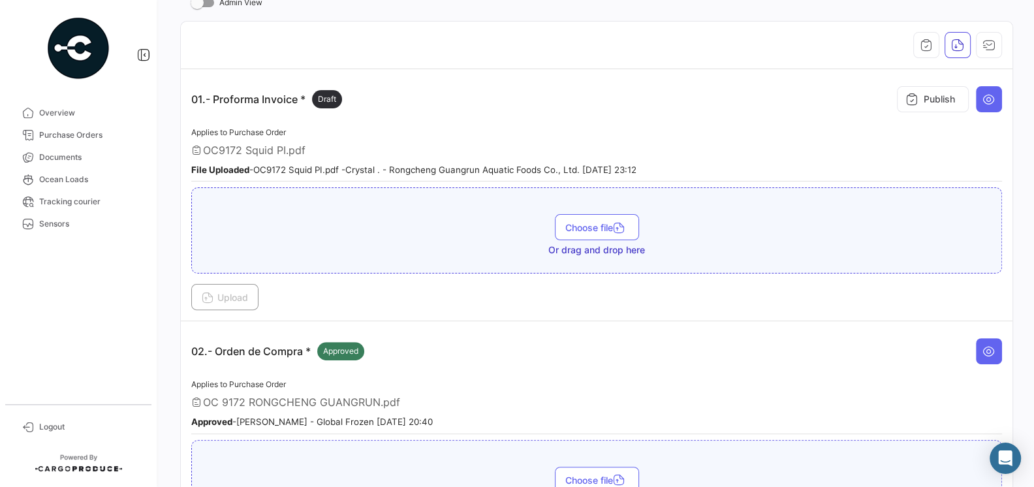
click at [577, 384] on div "Applies to Purchase Order OC 9172 RONGCHENG GUANGRUN.pdf Approved - [PERSON_NAM…" at bounding box center [596, 405] width 811 height 57
click at [221, 350] on p "02.- Orden de Compra * Approved" at bounding box center [277, 351] width 173 height 18
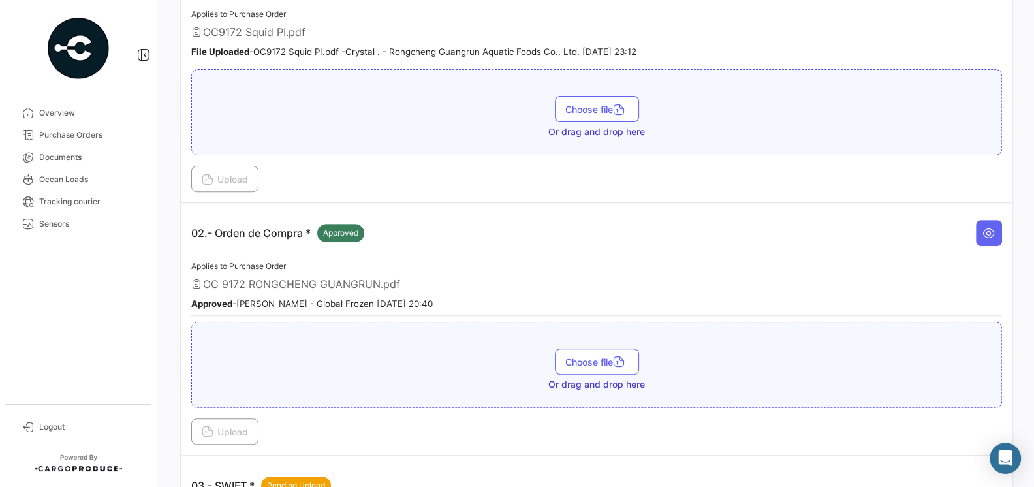
scroll to position [362, 0]
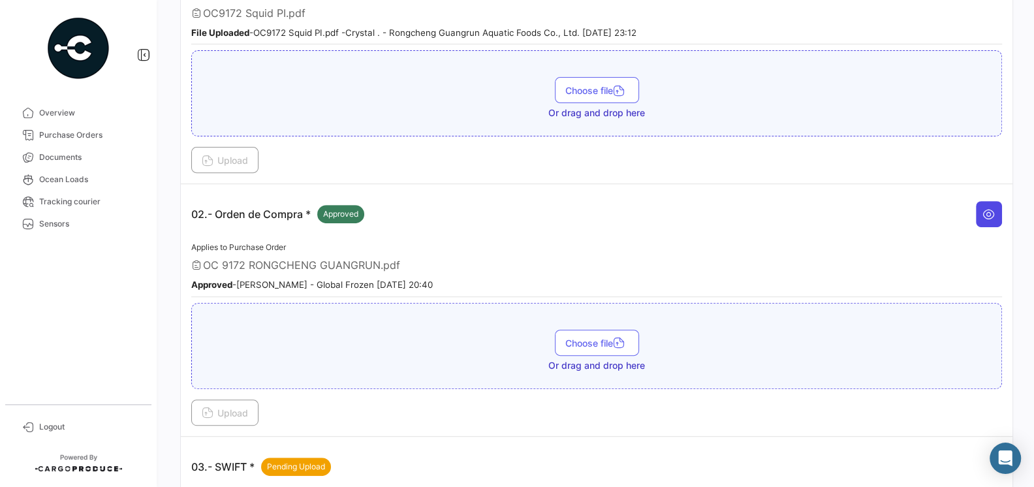
click at [998, 217] on button at bounding box center [989, 214] width 26 height 26
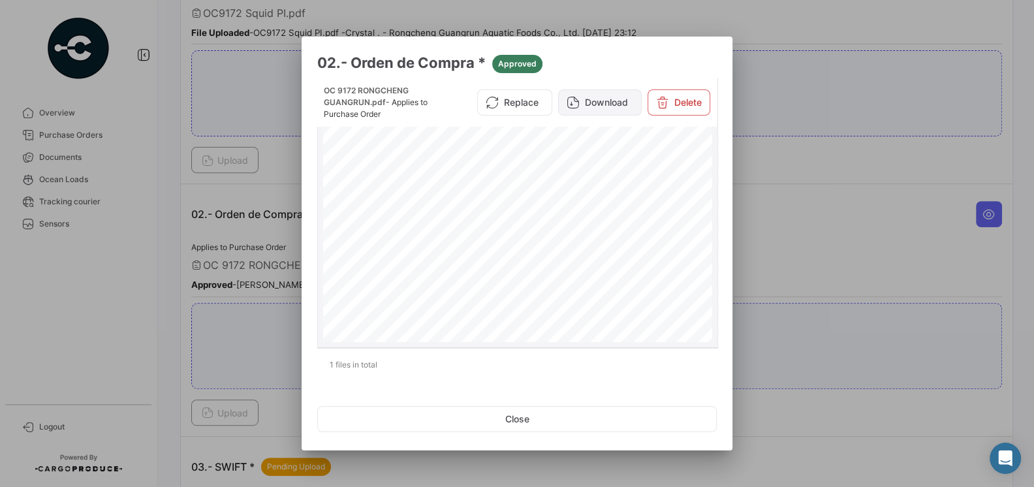
click at [610, 91] on button "Download" at bounding box center [600, 102] width 84 height 26
click at [591, 168] on div "PURCHASE ORDER GLOBAL FROZEN SPAAmérico Vespucio #0350, QuilicuraTel.:+1 619 [E…" at bounding box center [518, 401] width 390 height 557
click at [602, 252] on div "PURCHASE ORDER GLOBAL FROZEN SPAAmérico Vespucio #0350, QuilicuraTel.:+1 619 [E…" at bounding box center [518, 401] width 390 height 557
click at [580, 426] on button "Close" at bounding box center [516, 419] width 399 height 26
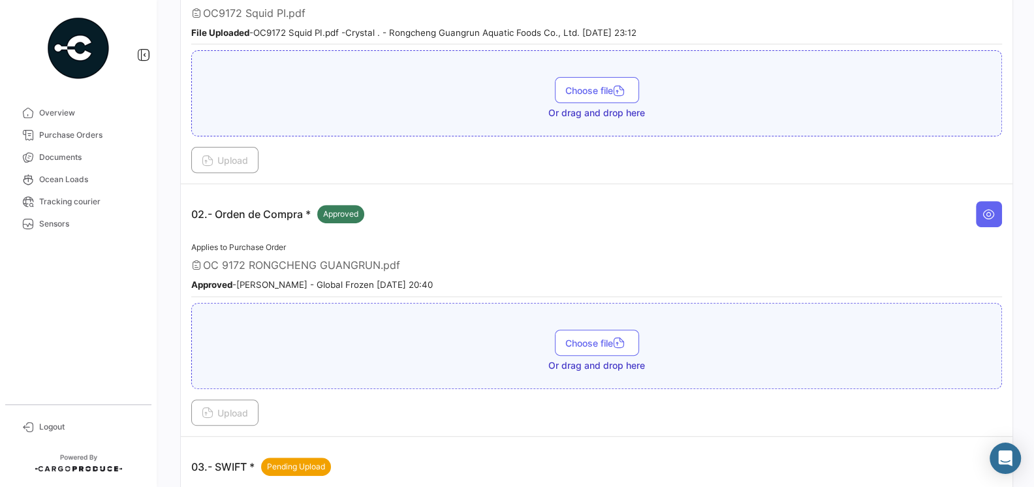
click at [738, 195] on div "02.- Orden de Compra * Approved" at bounding box center [596, 214] width 811 height 39
click at [740, 215] on div "02.- Orden de Compra * Approved" at bounding box center [596, 214] width 811 height 39
